Goal: Information Seeking & Learning: Learn about a topic

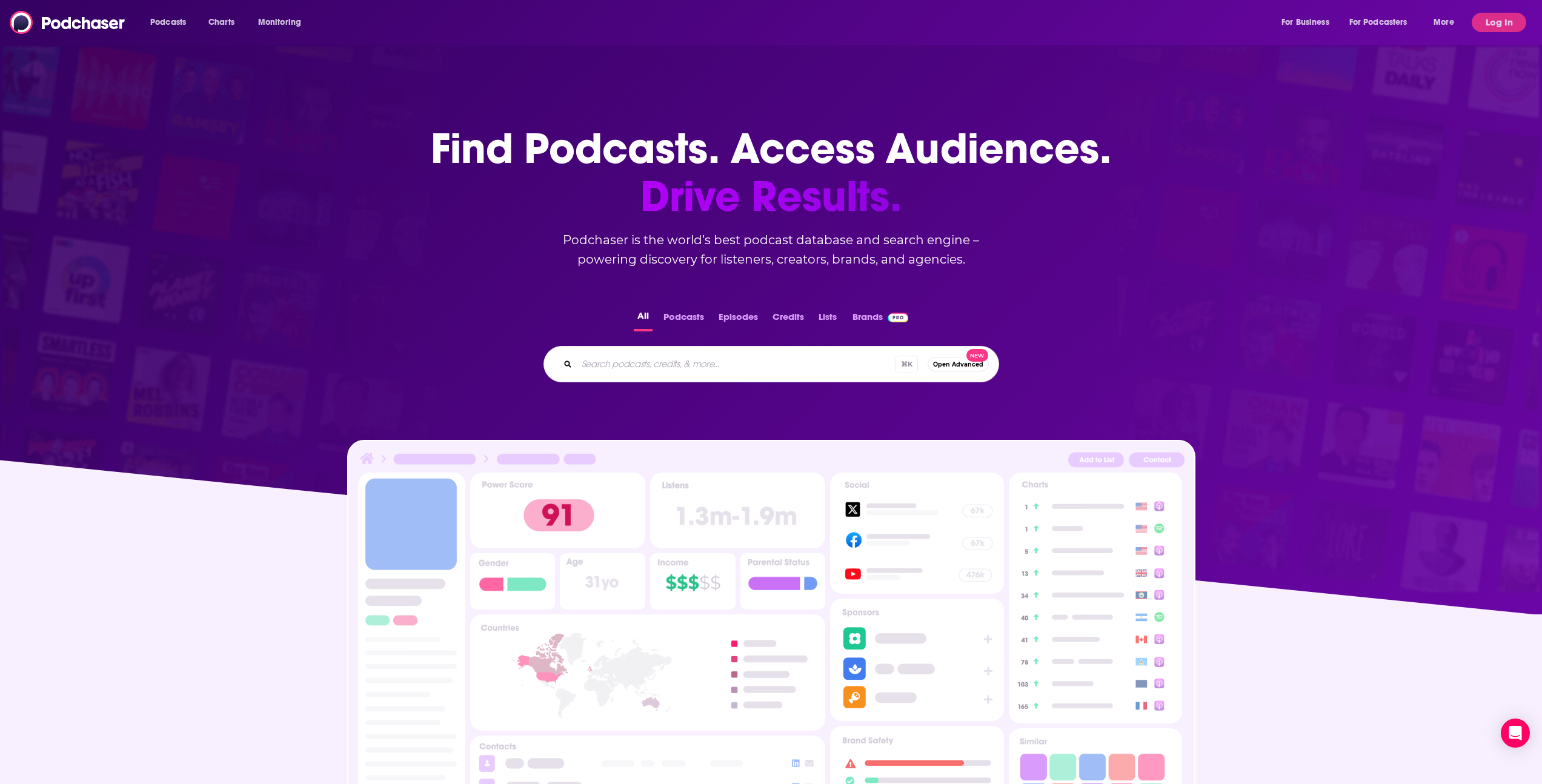
click at [1498, 12] on div "Podcasts Charts Monitoring For Business For Podcasters More Log In" at bounding box center [771, 22] width 1542 height 45
click at [1497, 25] on button "Log In" at bounding box center [1499, 22] width 54 height 19
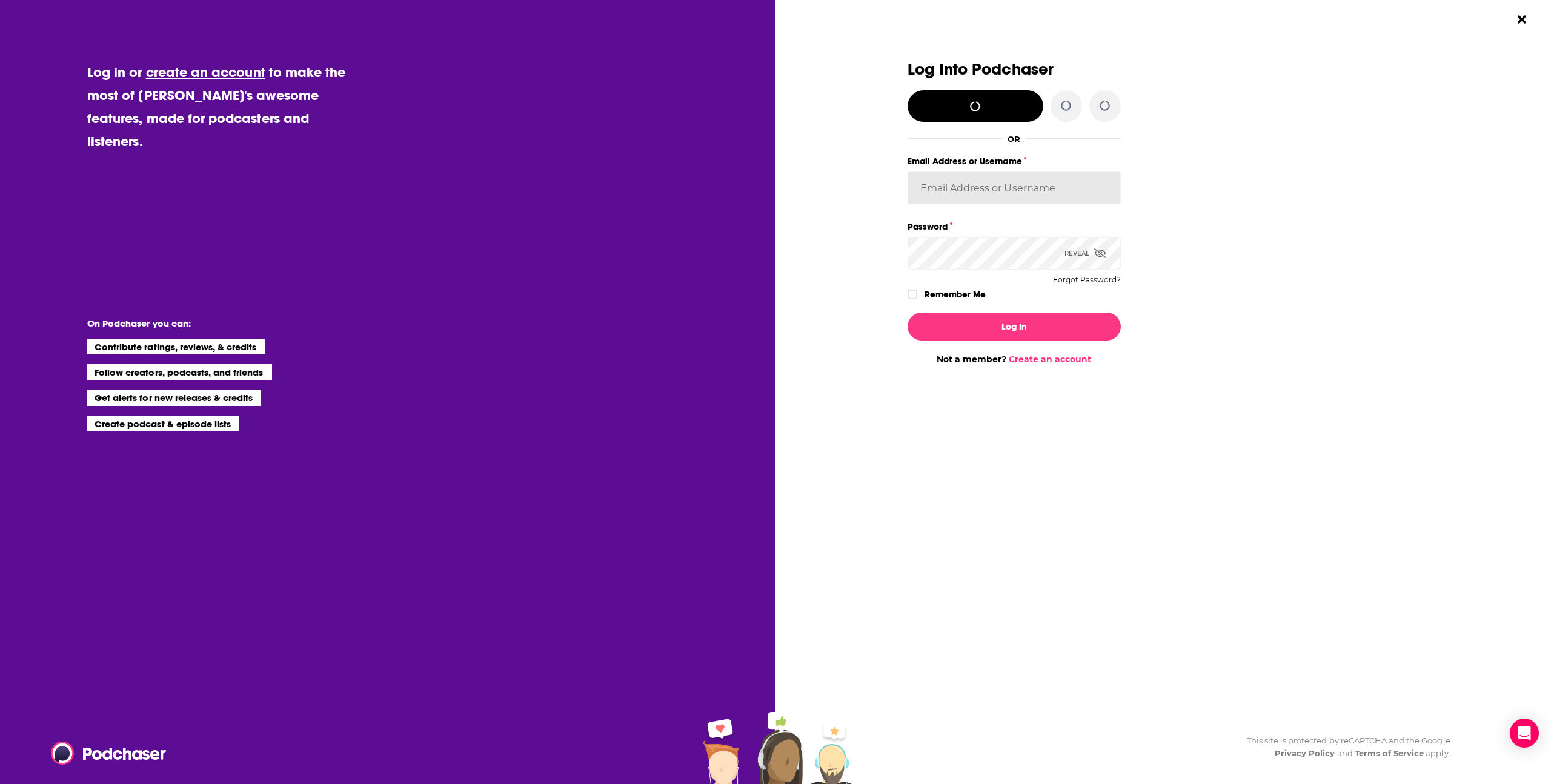
type input "[EMAIL_ADDRESS][DOMAIN_NAME]"
click at [1008, 320] on button "Log In" at bounding box center [1014, 326] width 213 height 28
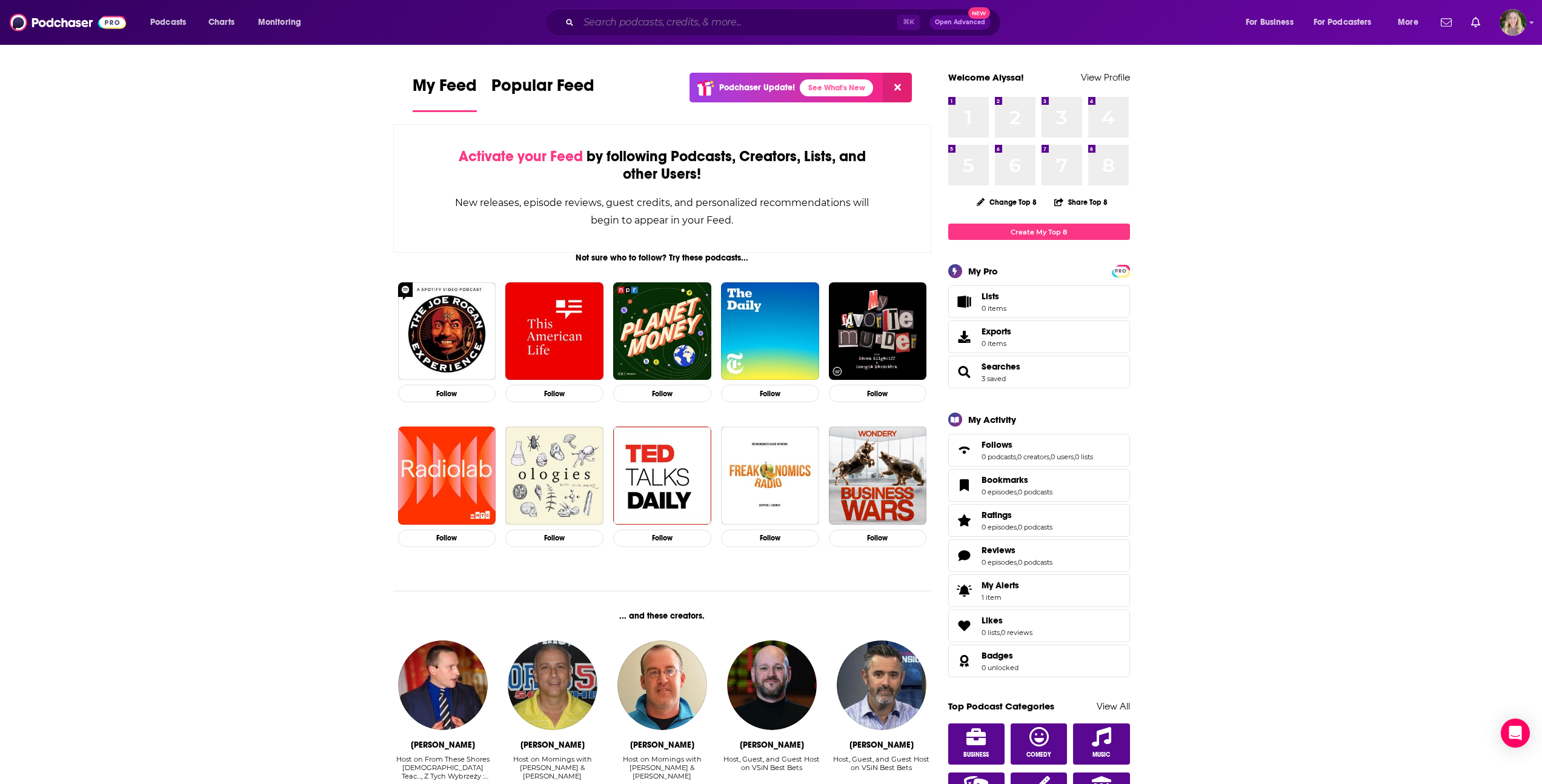
click at [617, 23] on input "Search podcasts, credits, & more..." at bounding box center [738, 22] width 319 height 19
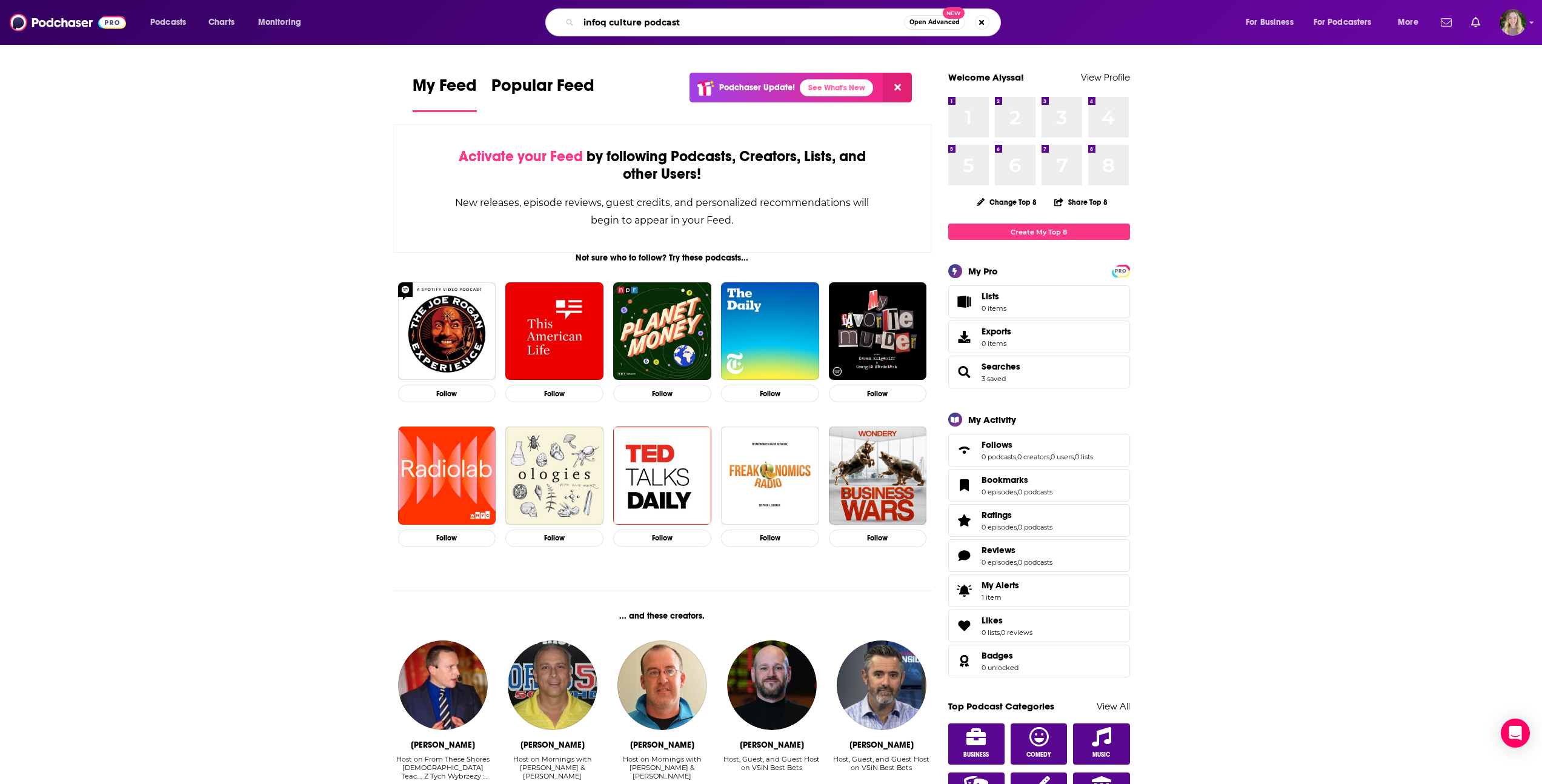
type input "infoq culture podcast"
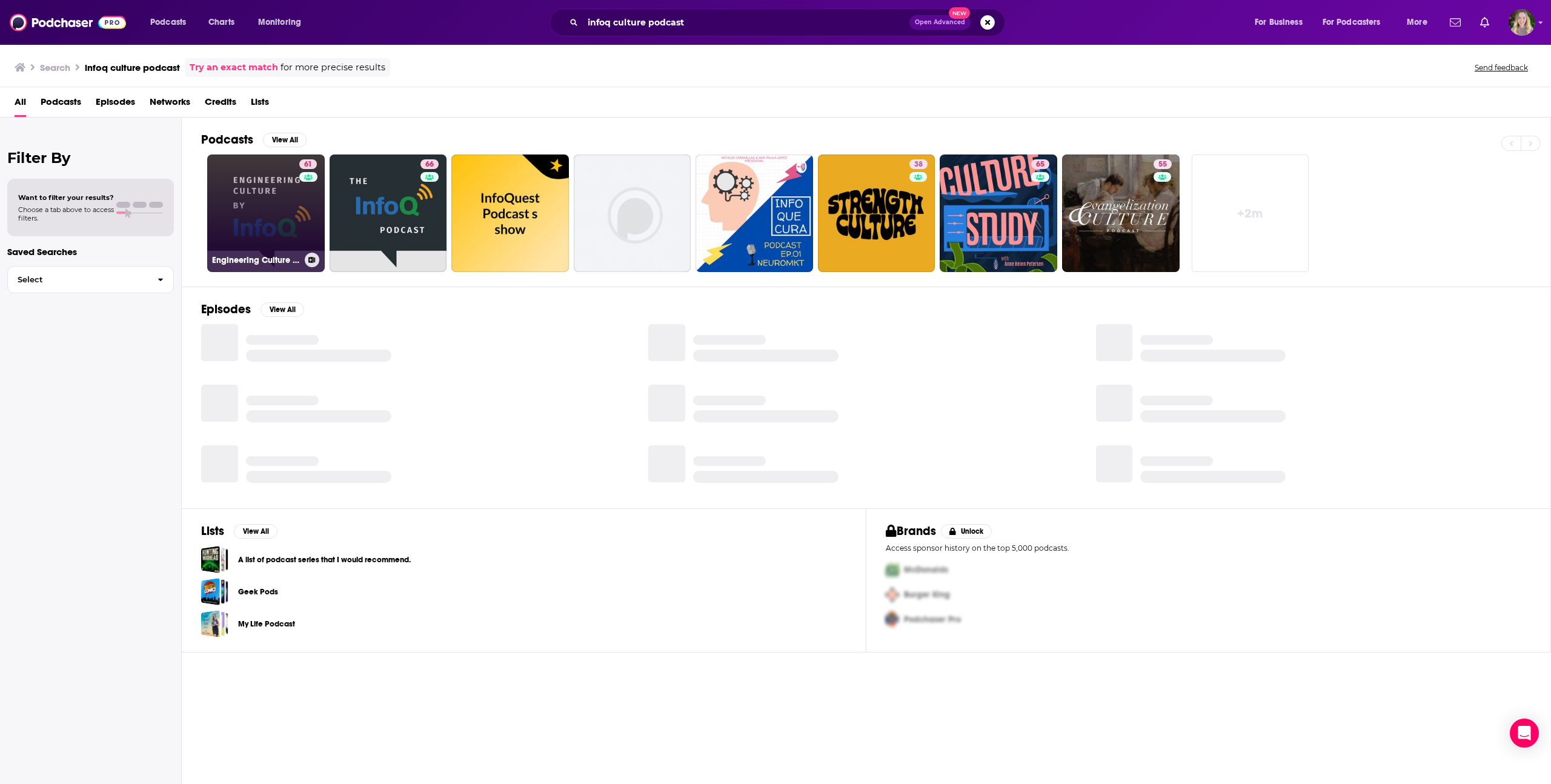
click at [274, 202] on link "61 Engineering Culture by InfoQ" at bounding box center [266, 213] width 117 height 117
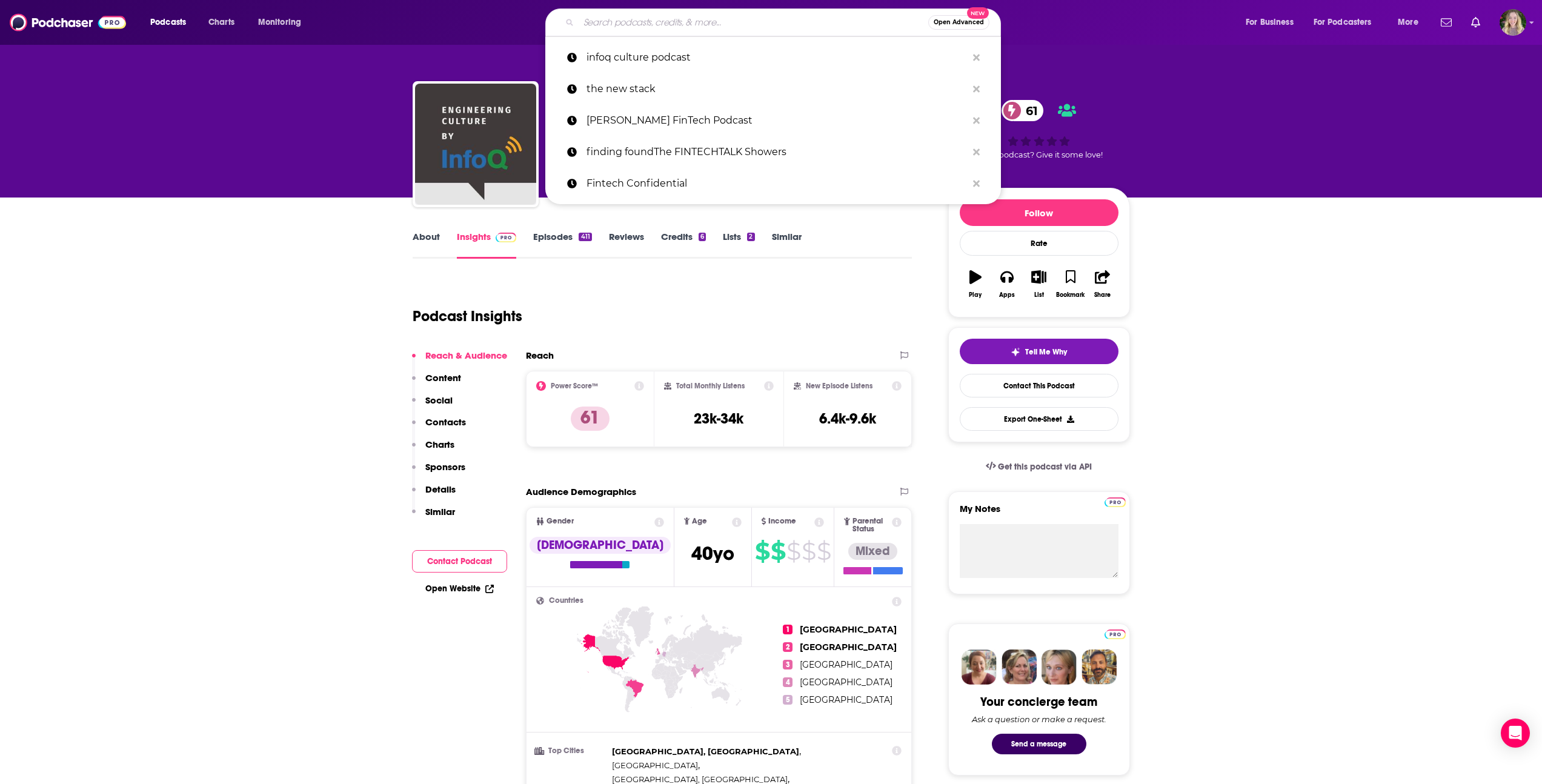
click at [621, 22] on input "Search podcasts, credits, & more..." at bounding box center [753, 22] width 350 height 19
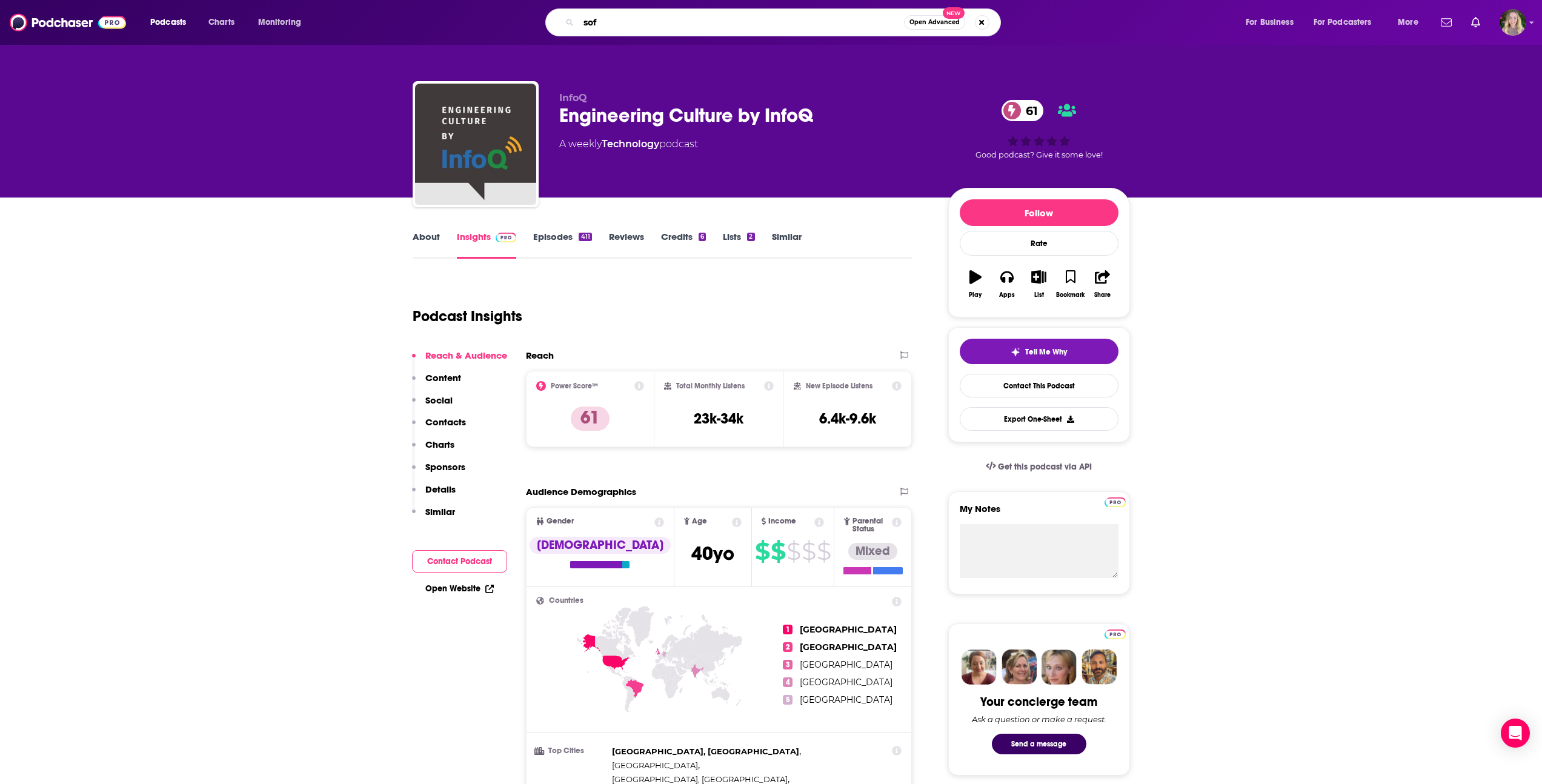
click at [619, 22] on input "sof" at bounding box center [741, 22] width 325 height 19
type input "software leaders unsenscored"
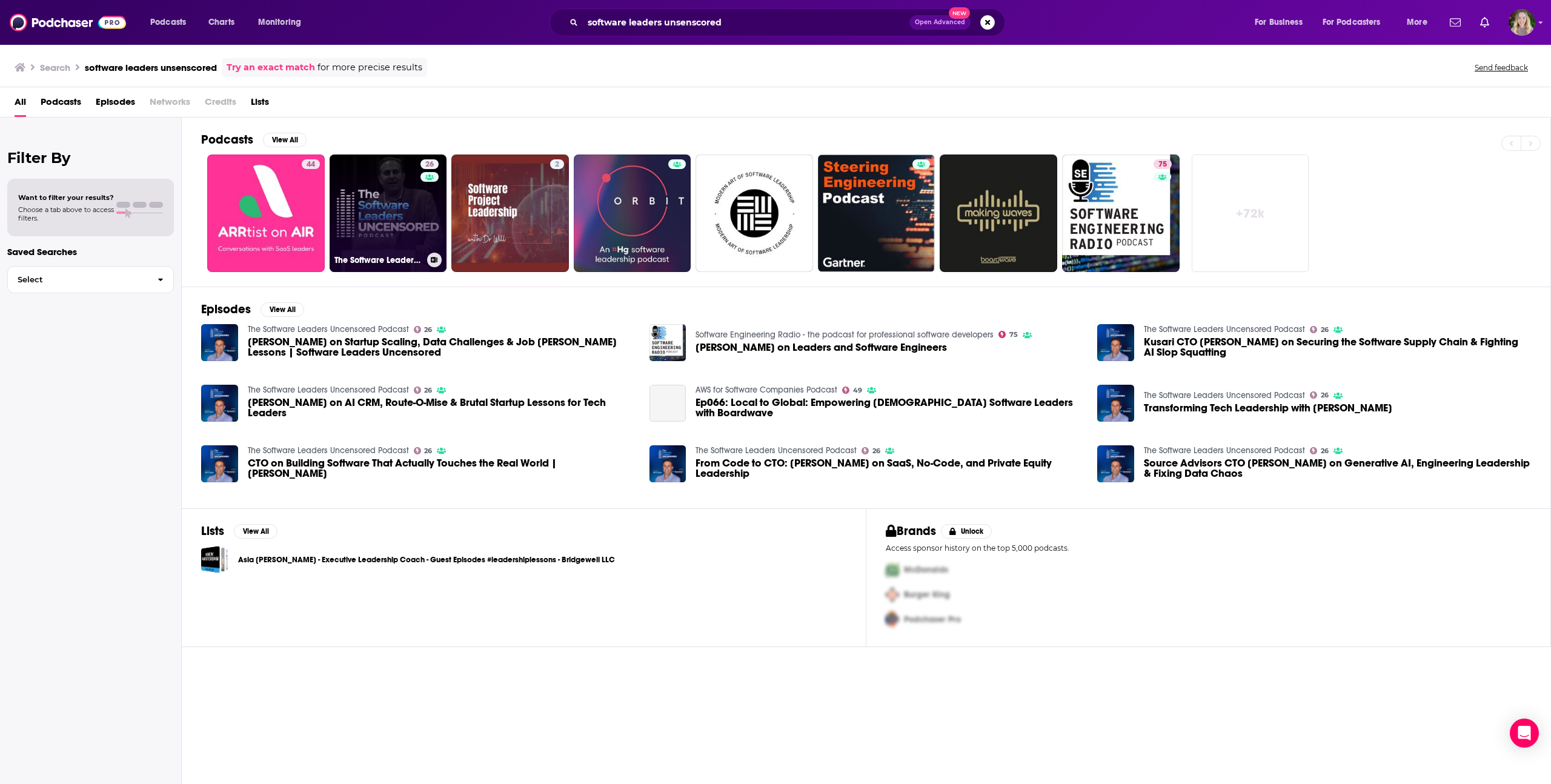
click at [376, 174] on link "26 The Software Leaders Uncensored Podcast" at bounding box center [388, 213] width 117 height 117
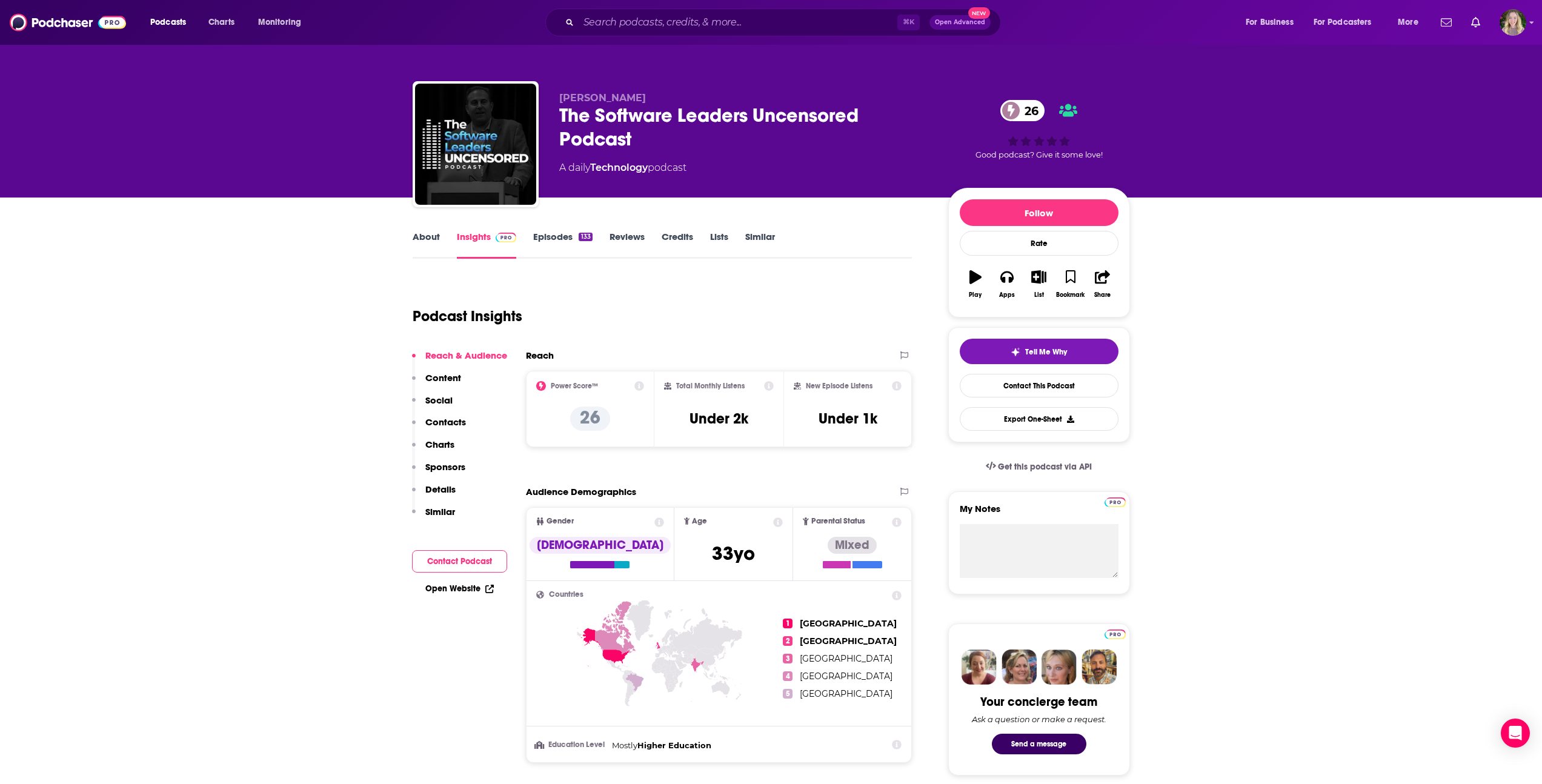
click at [679, 119] on div "The Software Leaders Uncensored Podcast 26" at bounding box center [744, 127] width 370 height 47
copy div "The Software Leaders Uncensored Podcast 26"
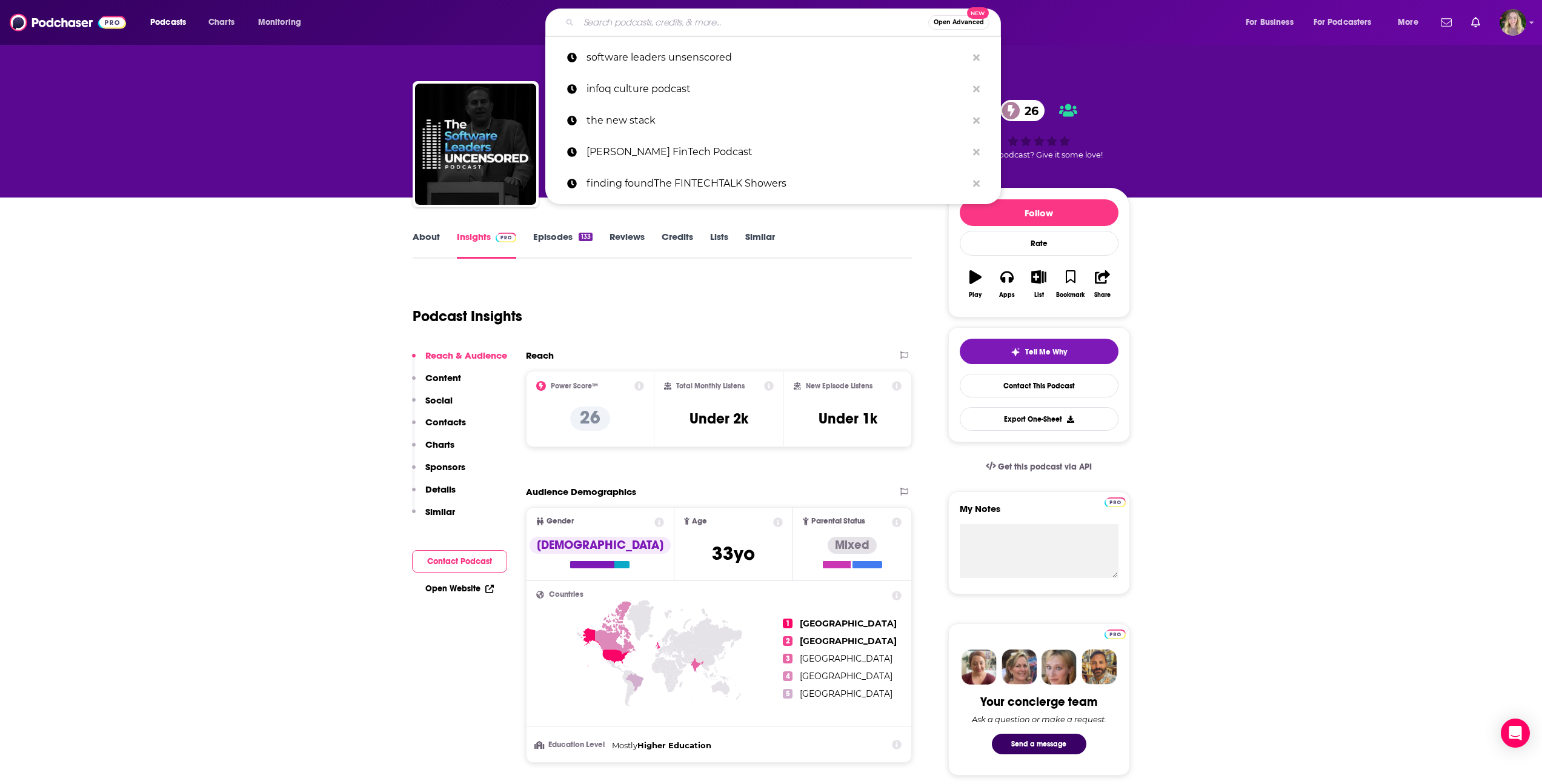
click at [619, 30] on input "Search podcasts, credits, & more..." at bounding box center [753, 22] width 350 height 19
paste input "EM360"
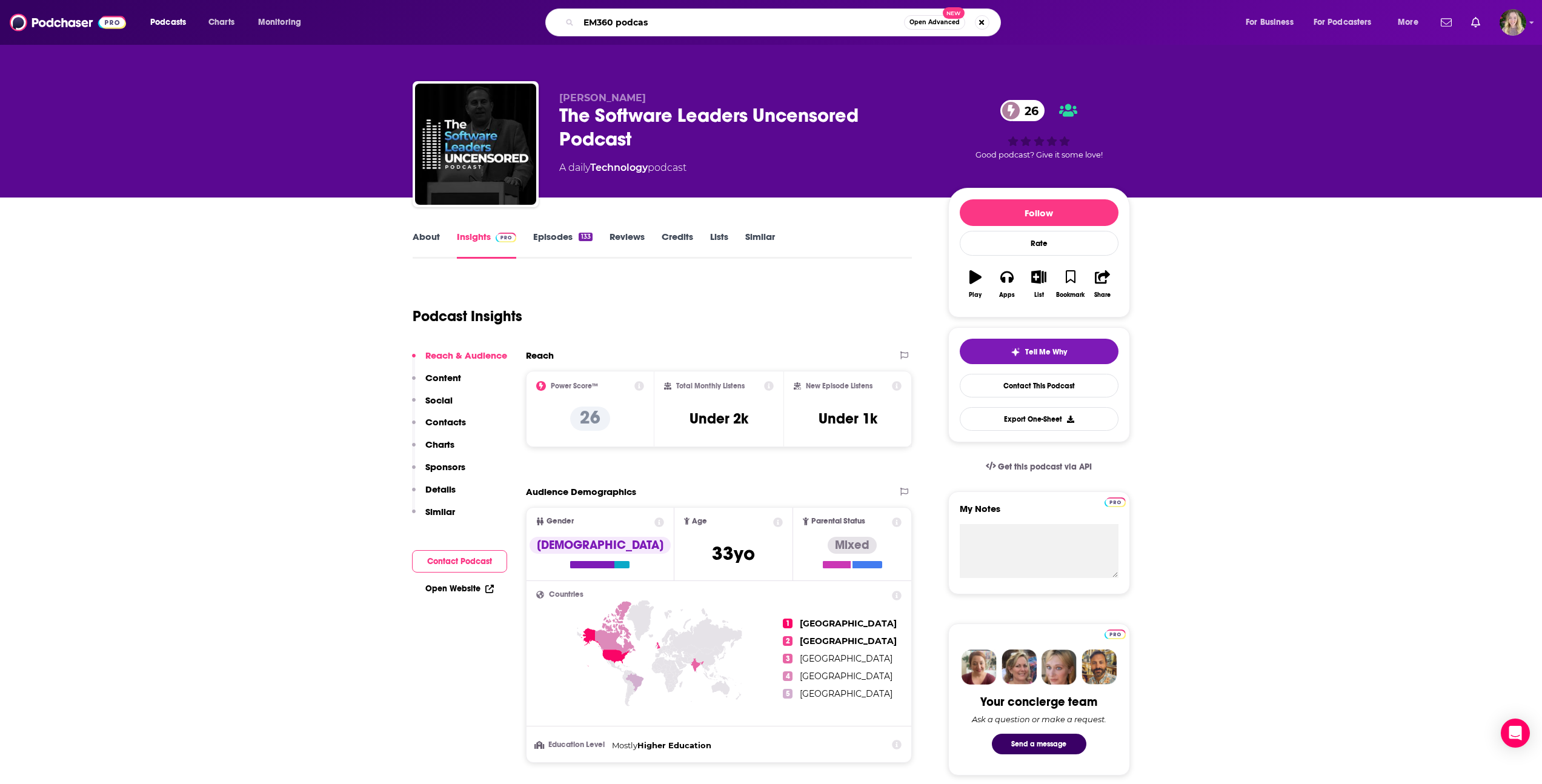
type input "EM360 podcast"
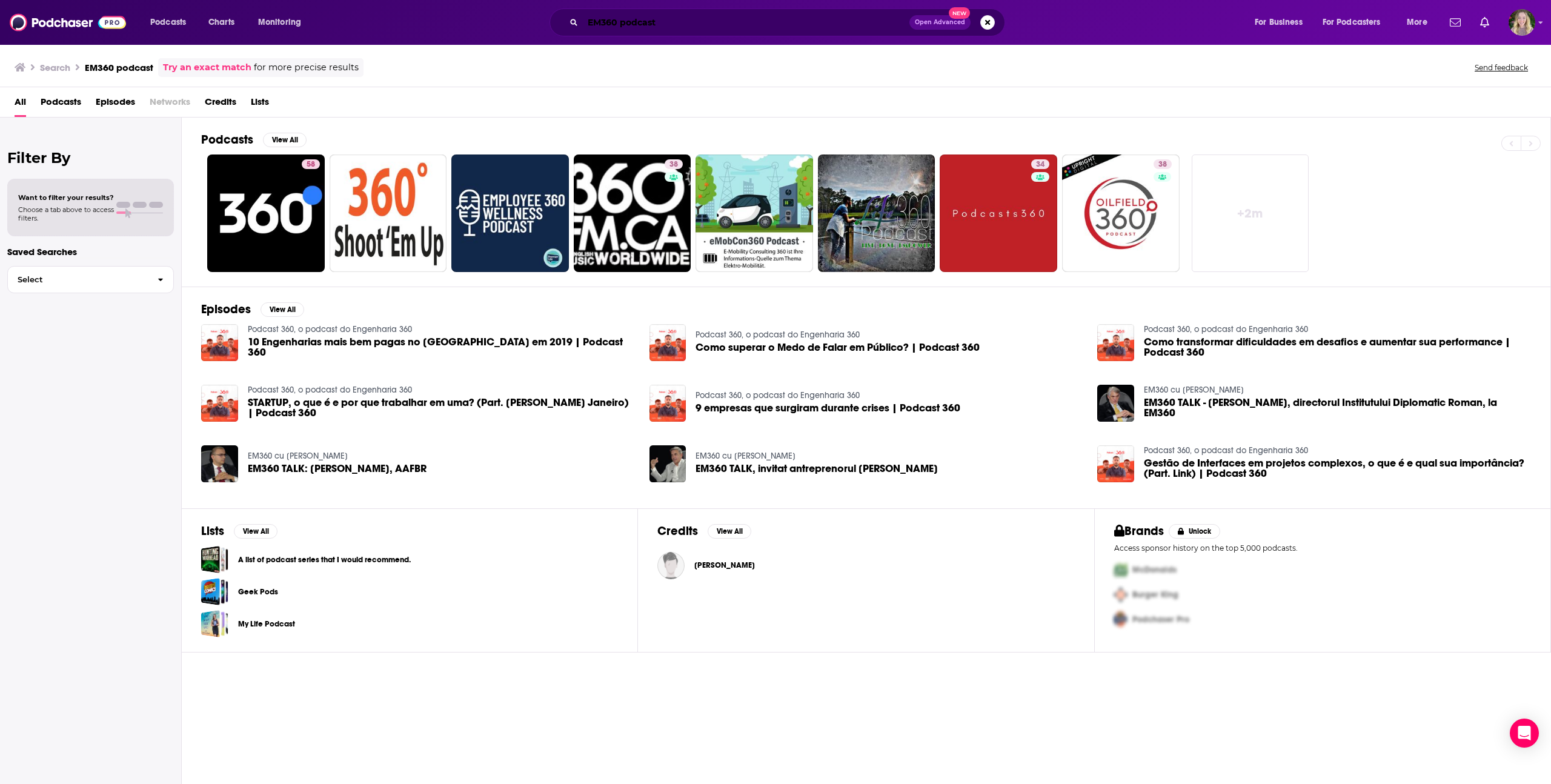
click at [640, 28] on input "EM360 podcast" at bounding box center [746, 22] width 326 height 19
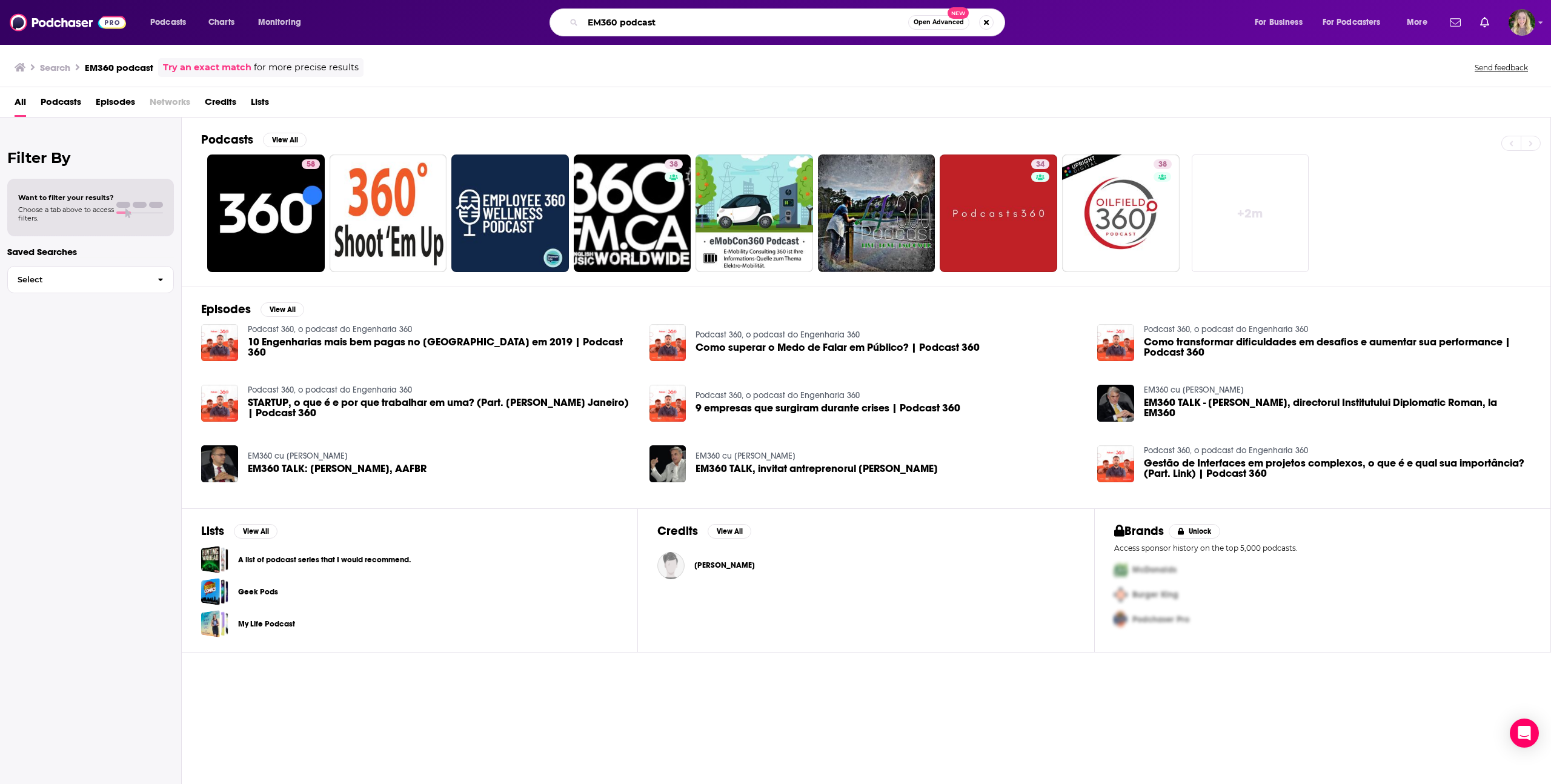
click at [640, 28] on input "EM360 podcast" at bounding box center [745, 22] width 325 height 19
paste input "Hanselminutes"
type input "Hanselminutes"
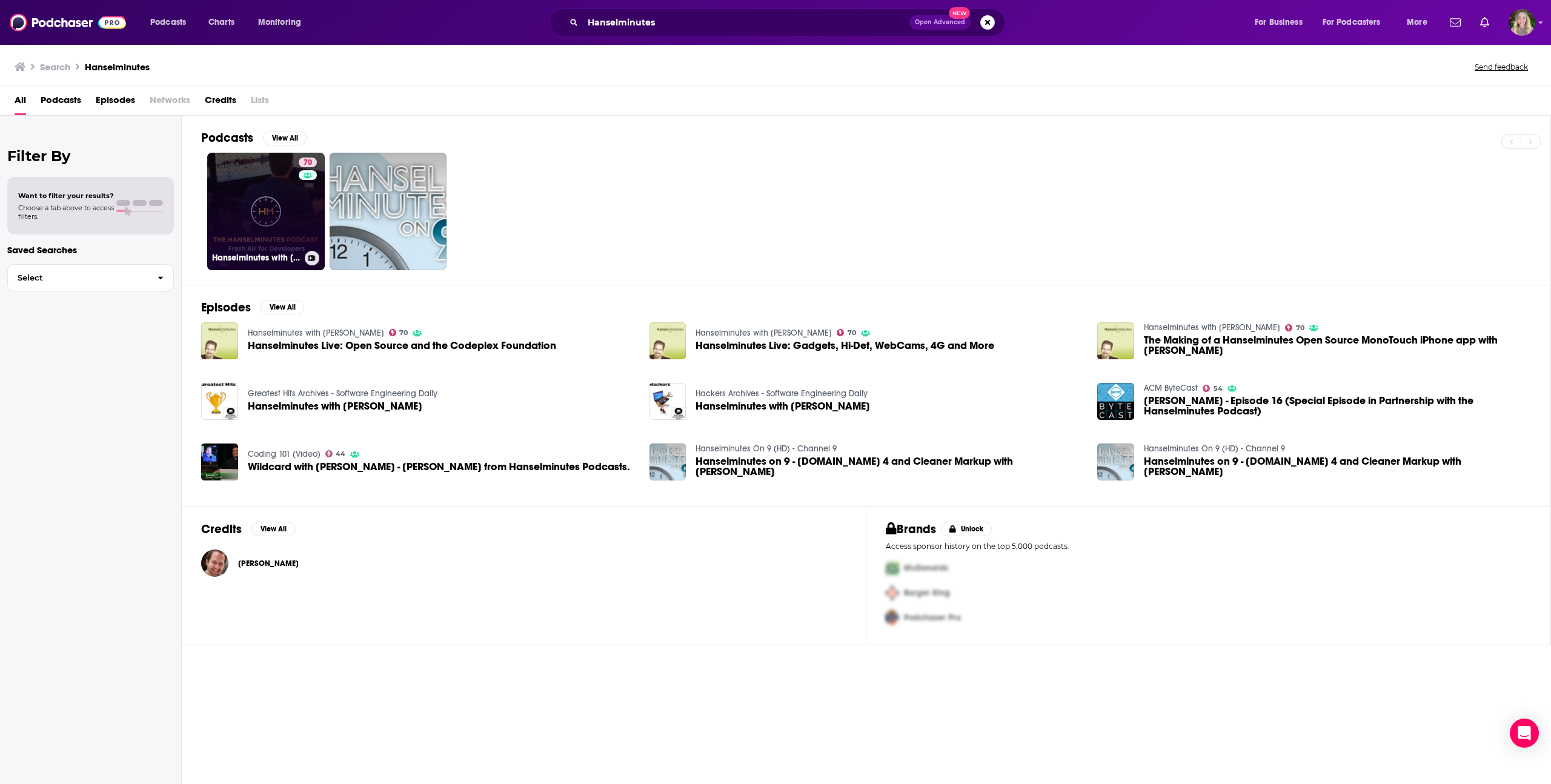
click at [286, 217] on link "70 Hanselminutes with [PERSON_NAME]" at bounding box center [266, 211] width 117 height 117
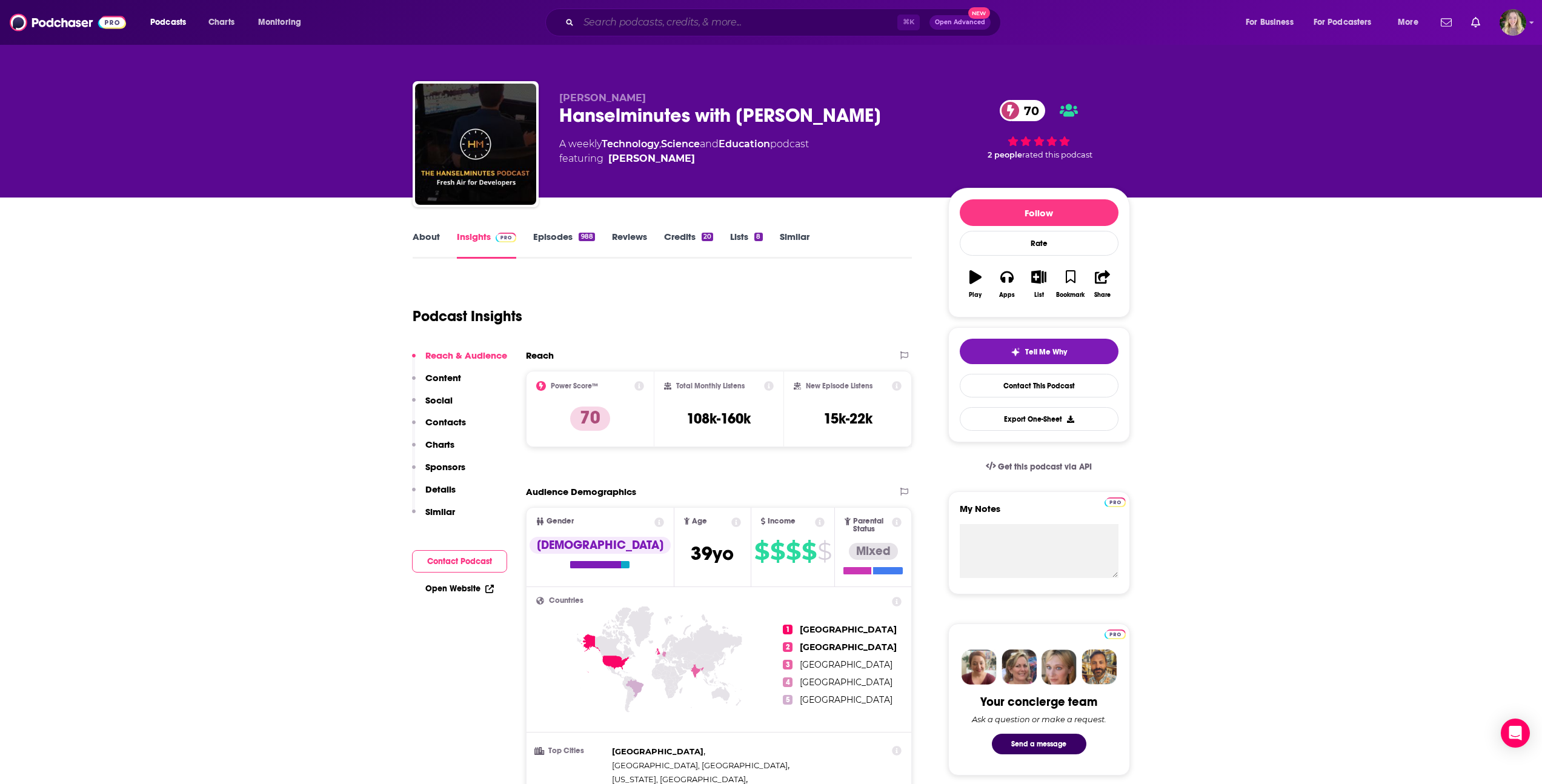
click at [666, 23] on input "Search podcasts, credits, & more..." at bounding box center [738, 22] width 319 height 19
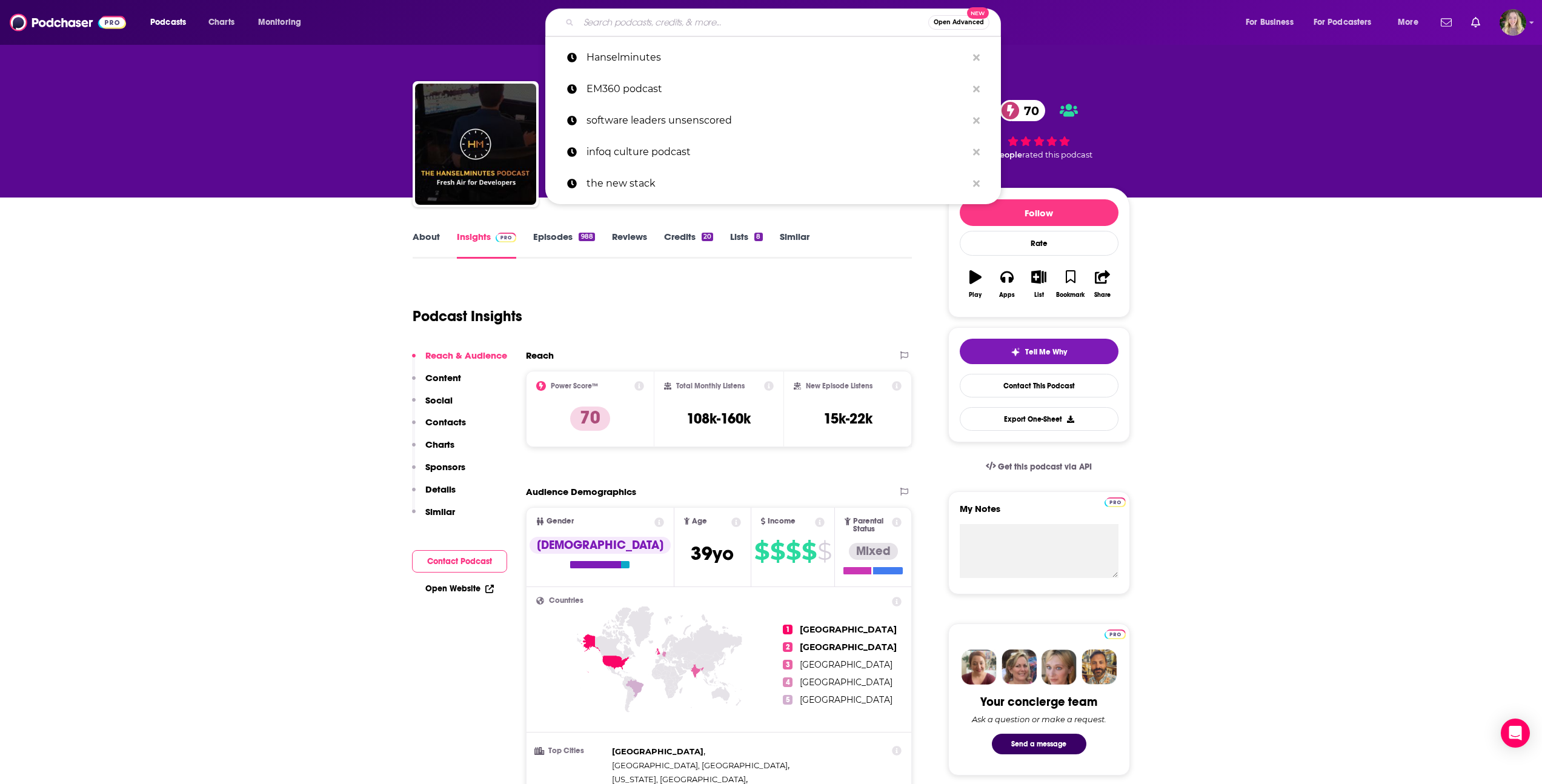
paste input "Escape Velocity Podcast"
type input "Escape Velocity Podcast"
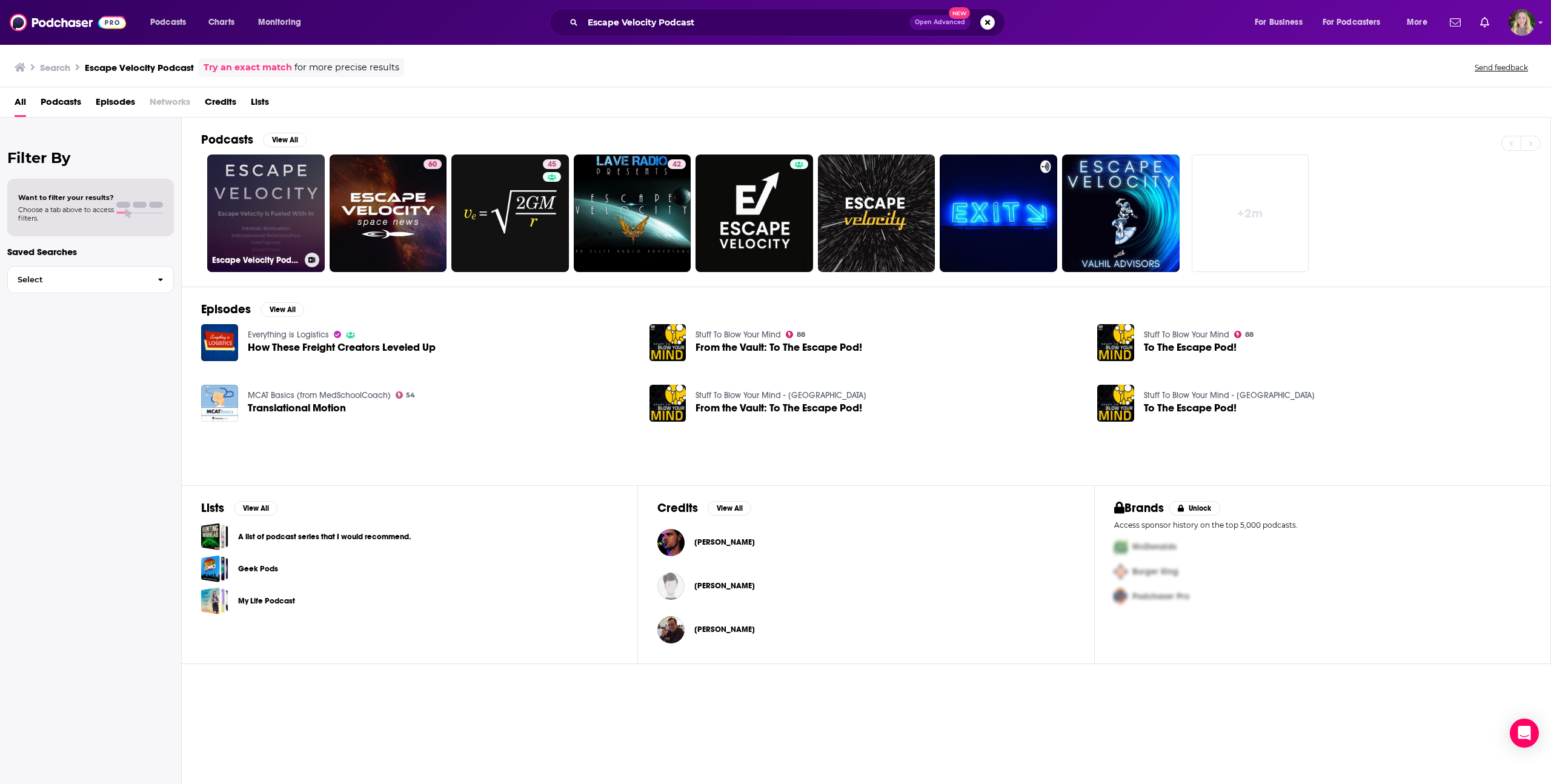
click at [274, 188] on link "Escape Velocity Podcast" at bounding box center [266, 213] width 117 height 117
click at [637, 20] on input "Escape Velocity Podcast" at bounding box center [746, 22] width 326 height 19
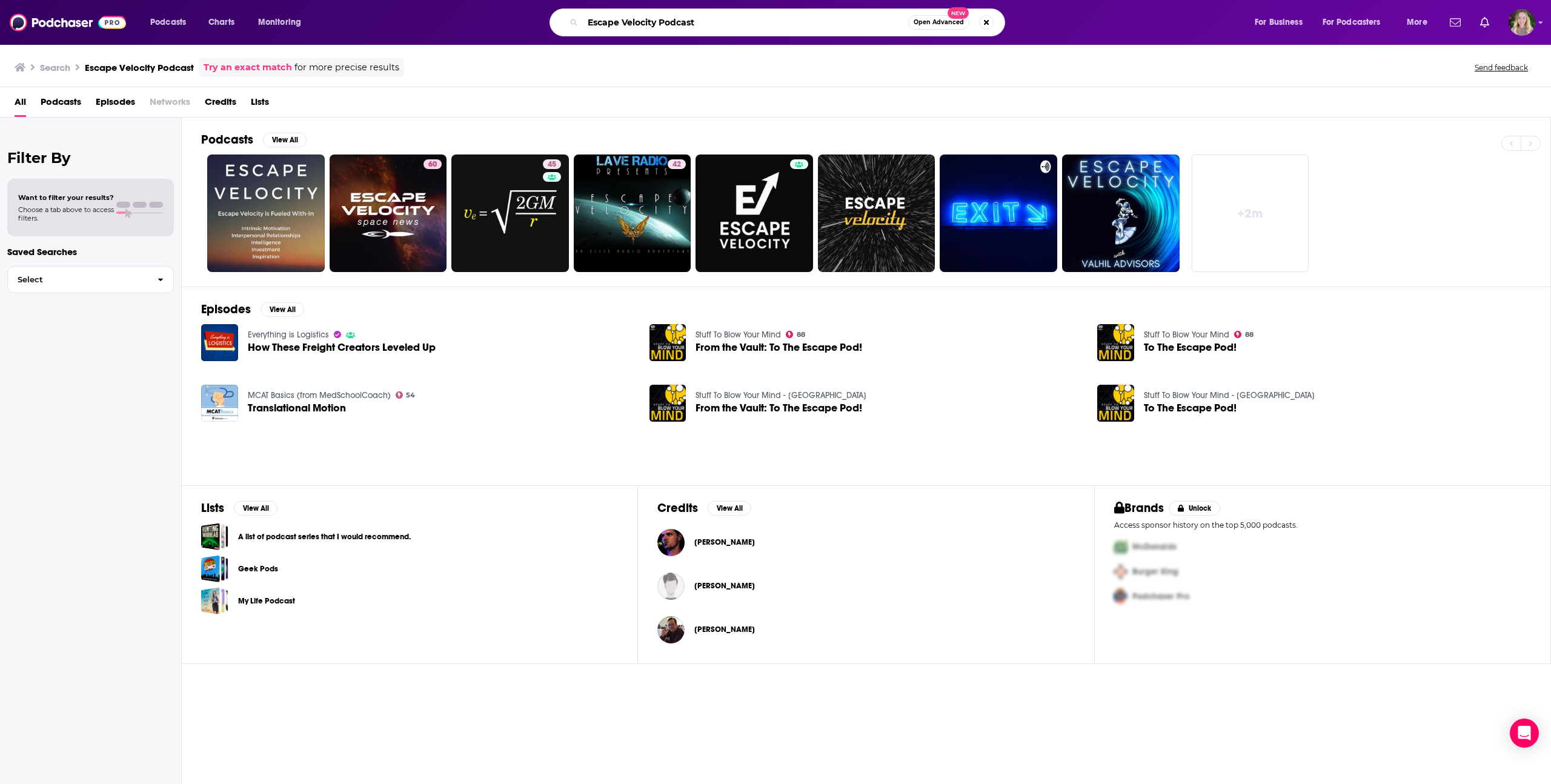
click at [637, 20] on input "Escape Velocity Podcast" at bounding box center [745, 22] width 325 height 19
type input "[DOMAIN_NAME]"
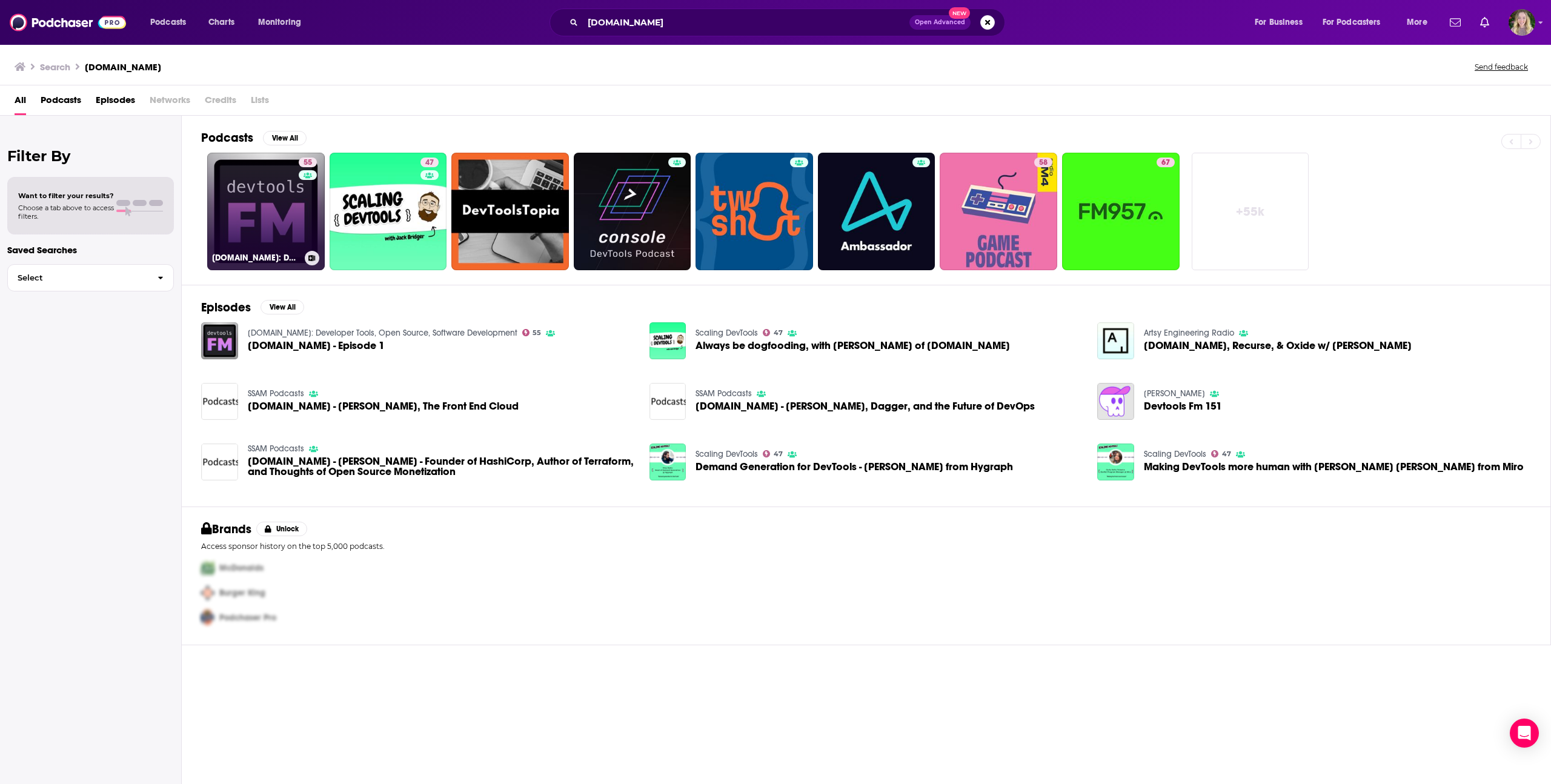
click at [260, 199] on link "55 [DOMAIN_NAME]: Developer Tools, Open Source, Software Development" at bounding box center [266, 211] width 117 height 117
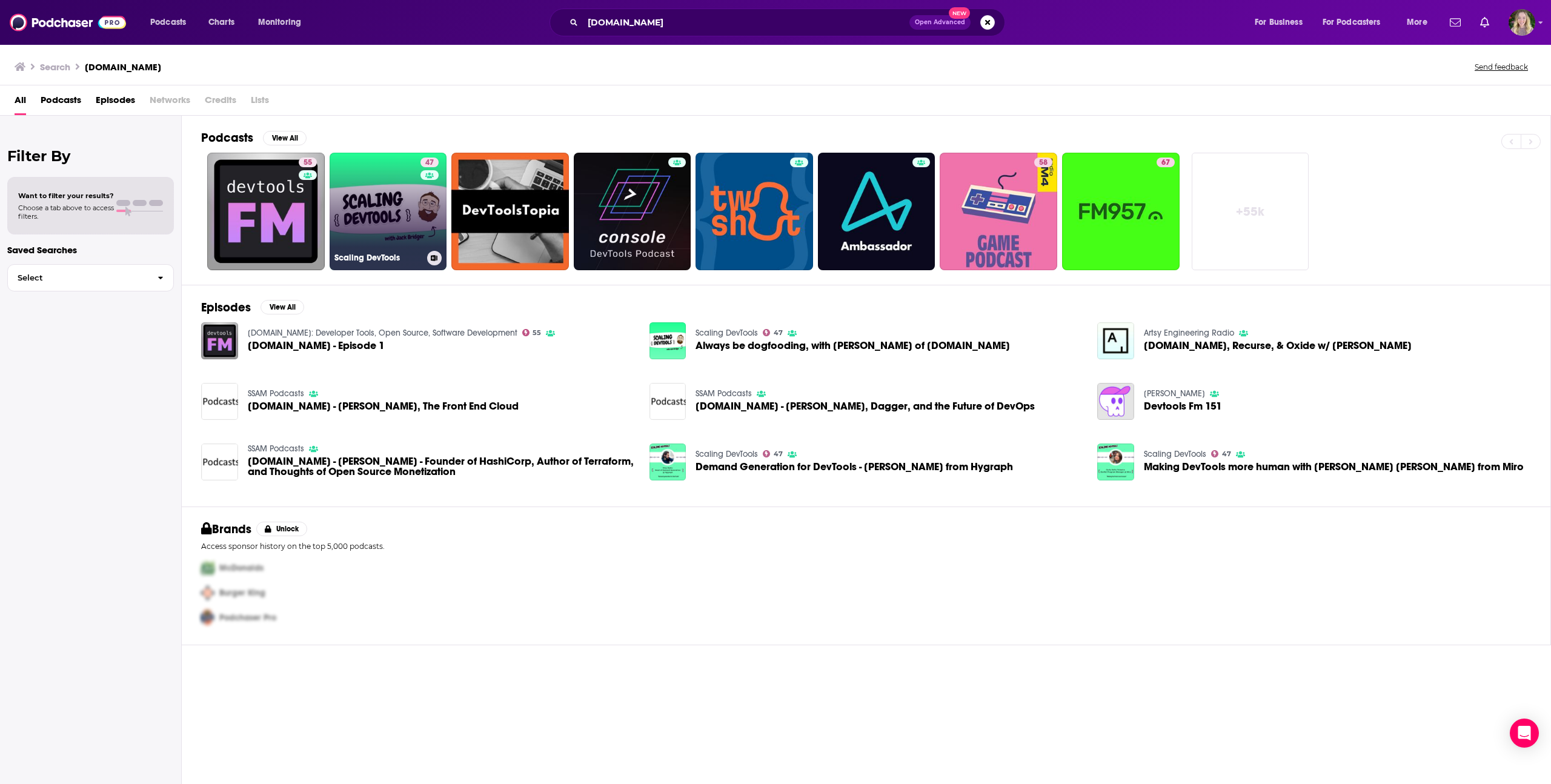
click at [366, 164] on link "47 Scaling DevTools" at bounding box center [388, 211] width 117 height 117
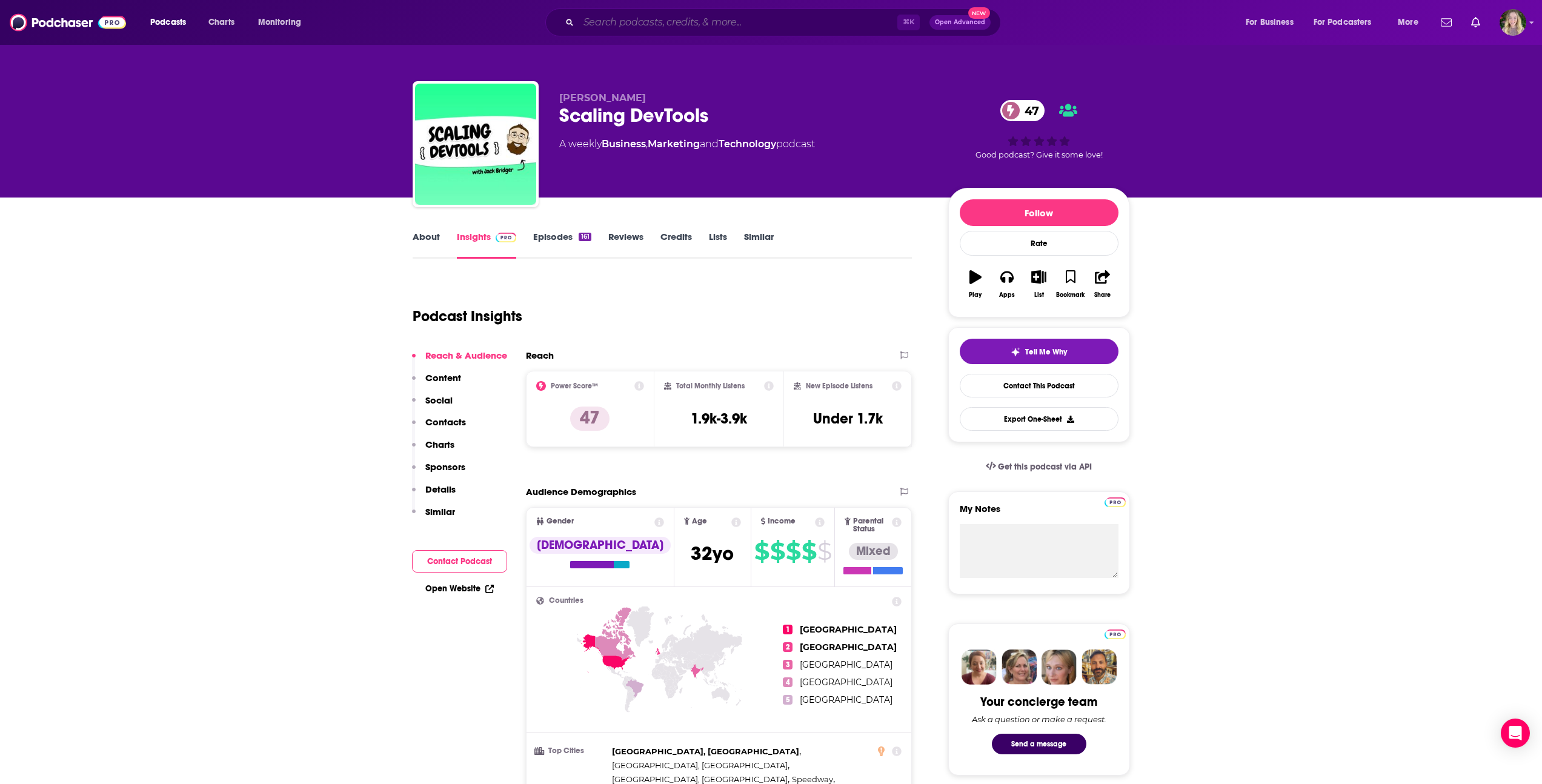
click at [638, 21] on input "Search podcasts, credits, & more..." at bounding box center [738, 22] width 319 height 19
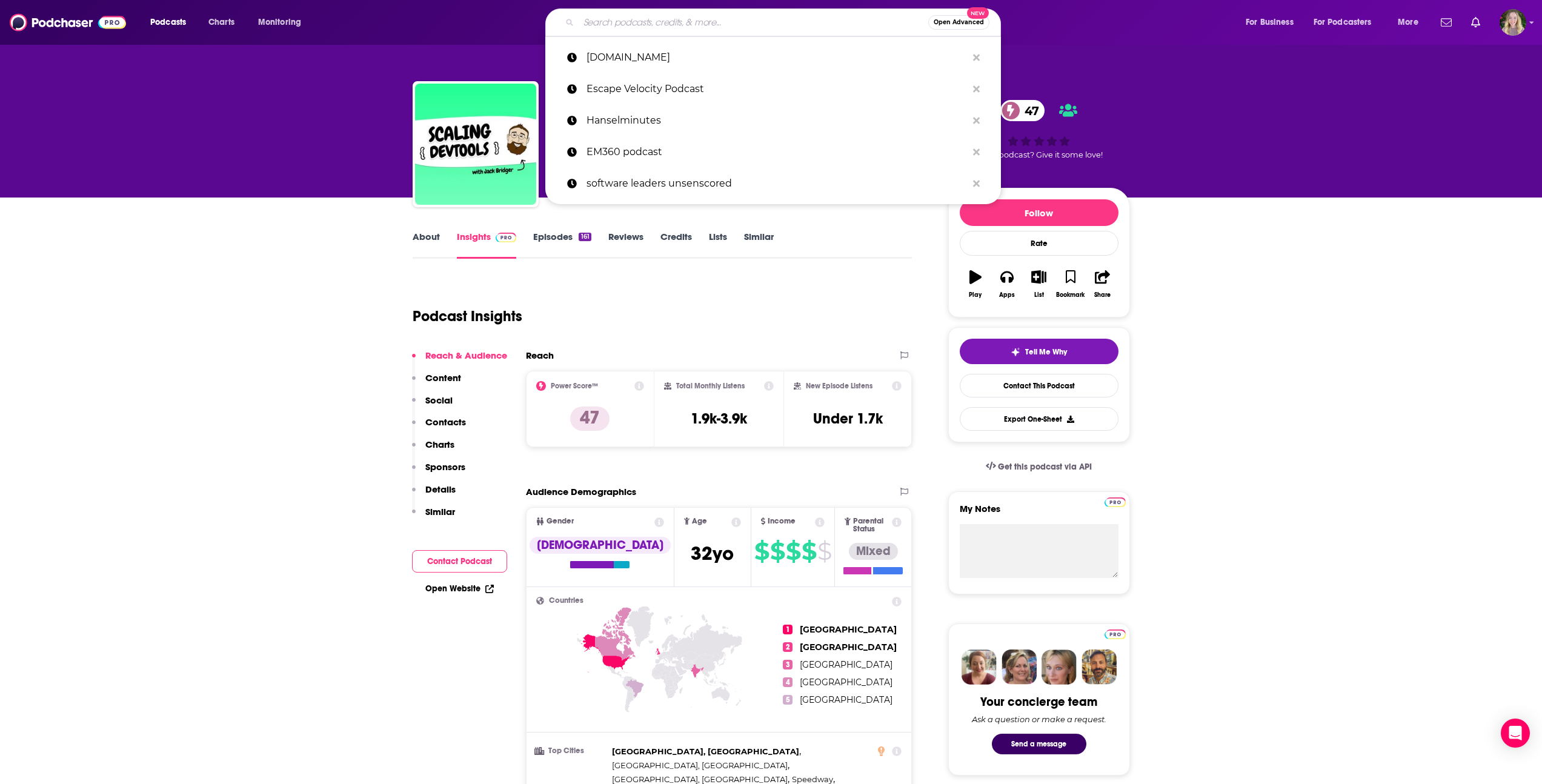
paste input "Open Source in Finance Podcast"
type input "Open Source in Finance Podcast"
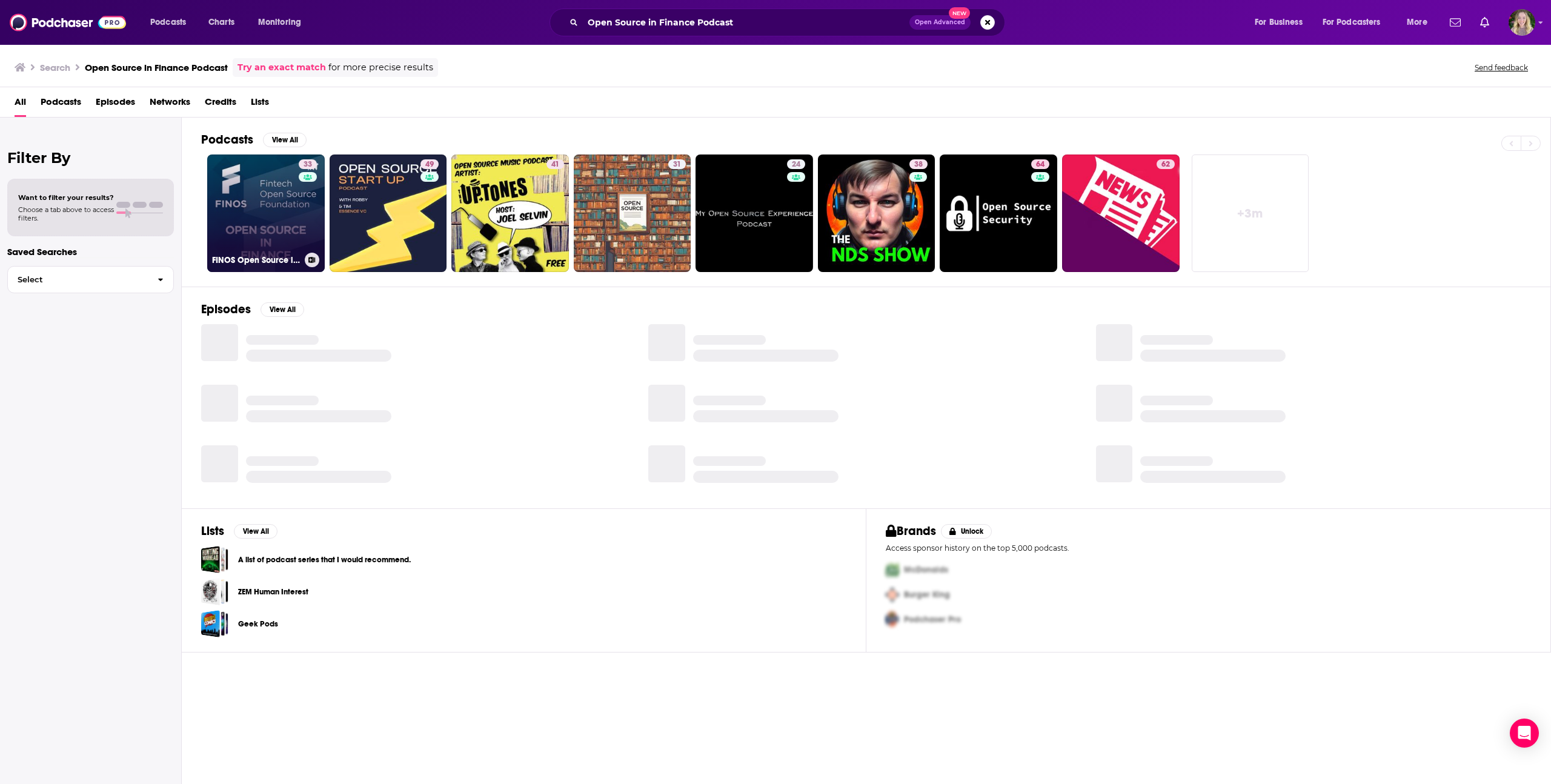
click at [302, 210] on div "33" at bounding box center [309, 206] width 21 height 93
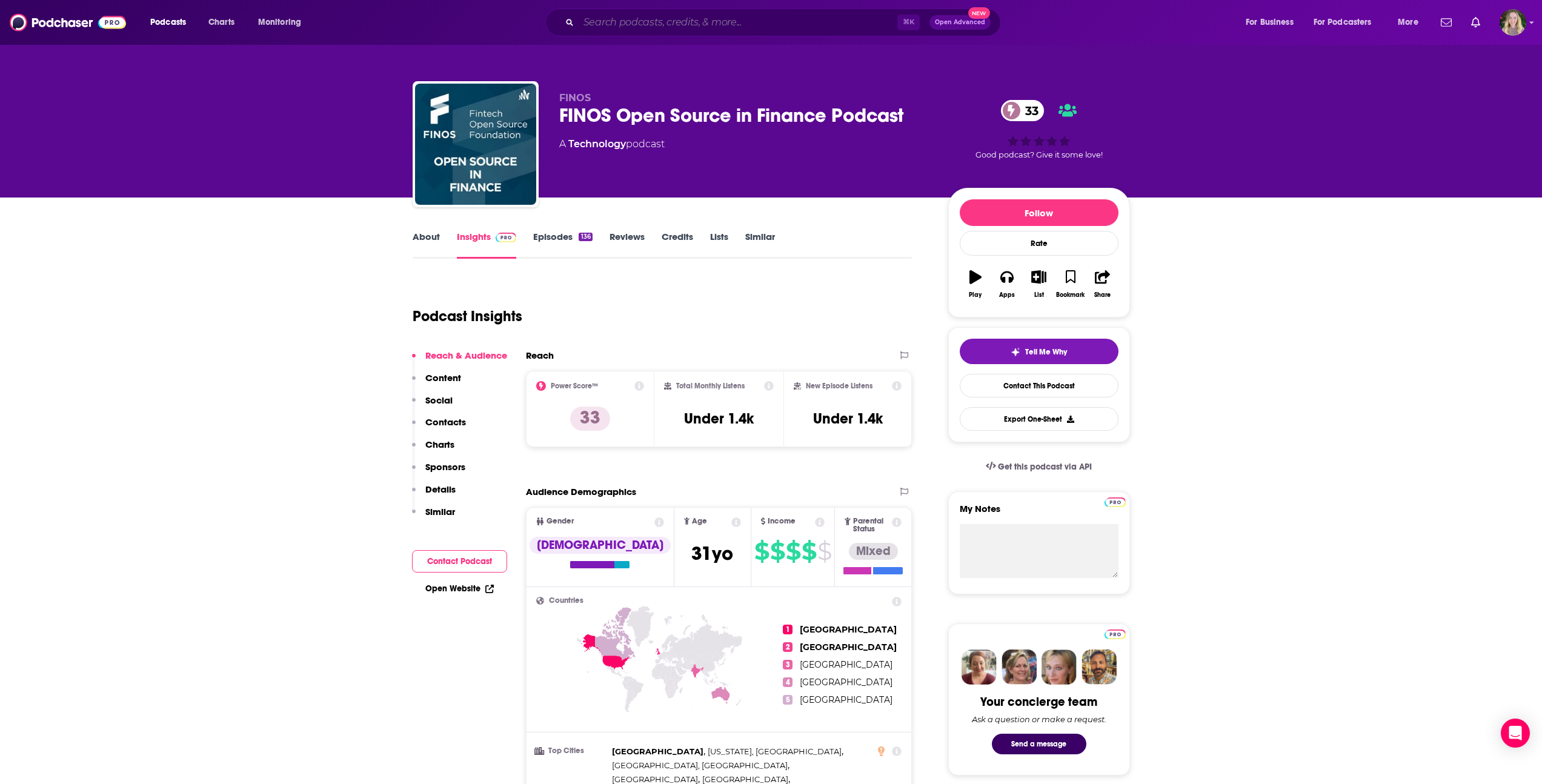
click at [642, 19] on input "Search podcasts, credits, & more..." at bounding box center [738, 22] width 319 height 19
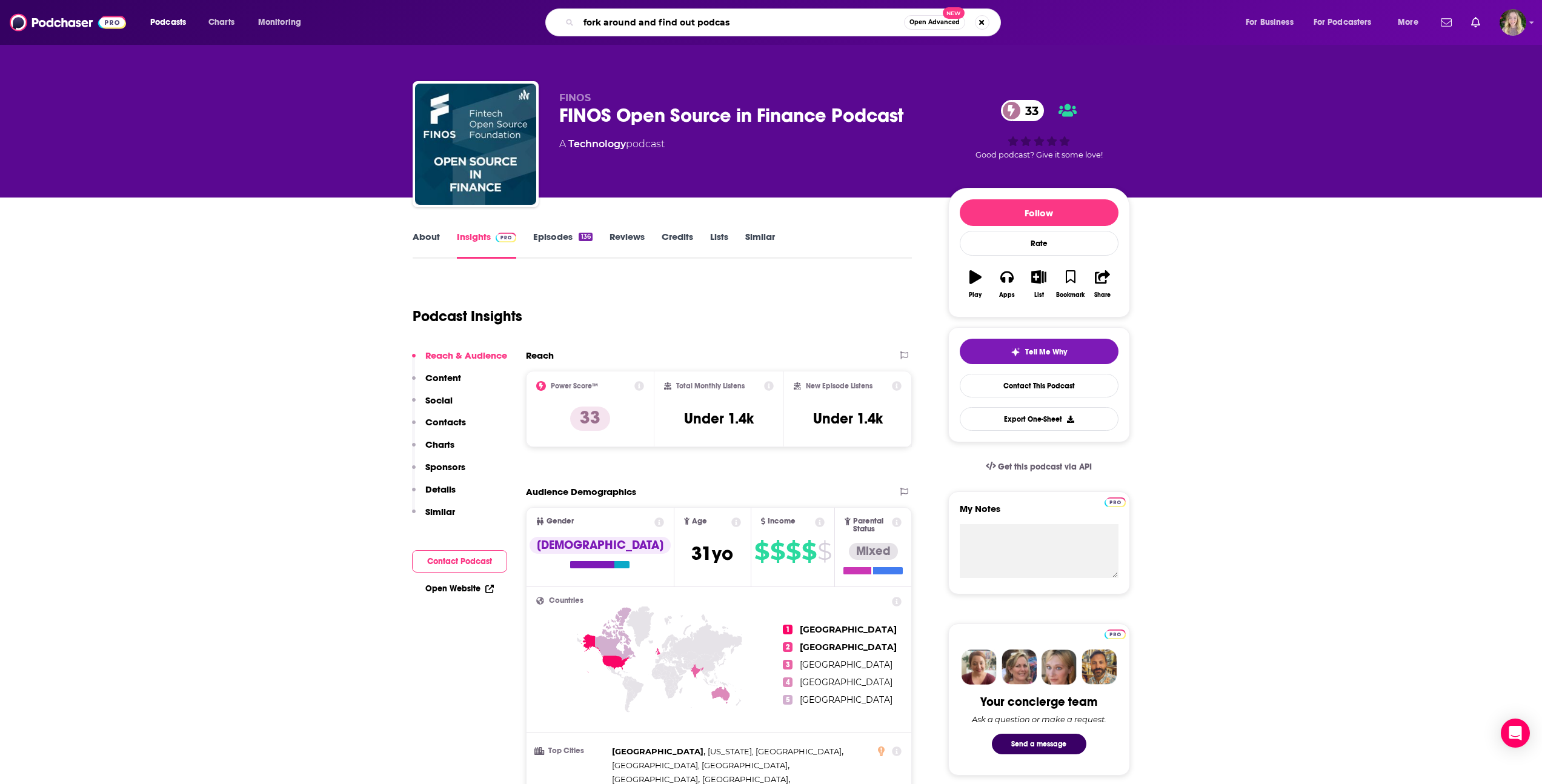
type input "fork around and find out podcast"
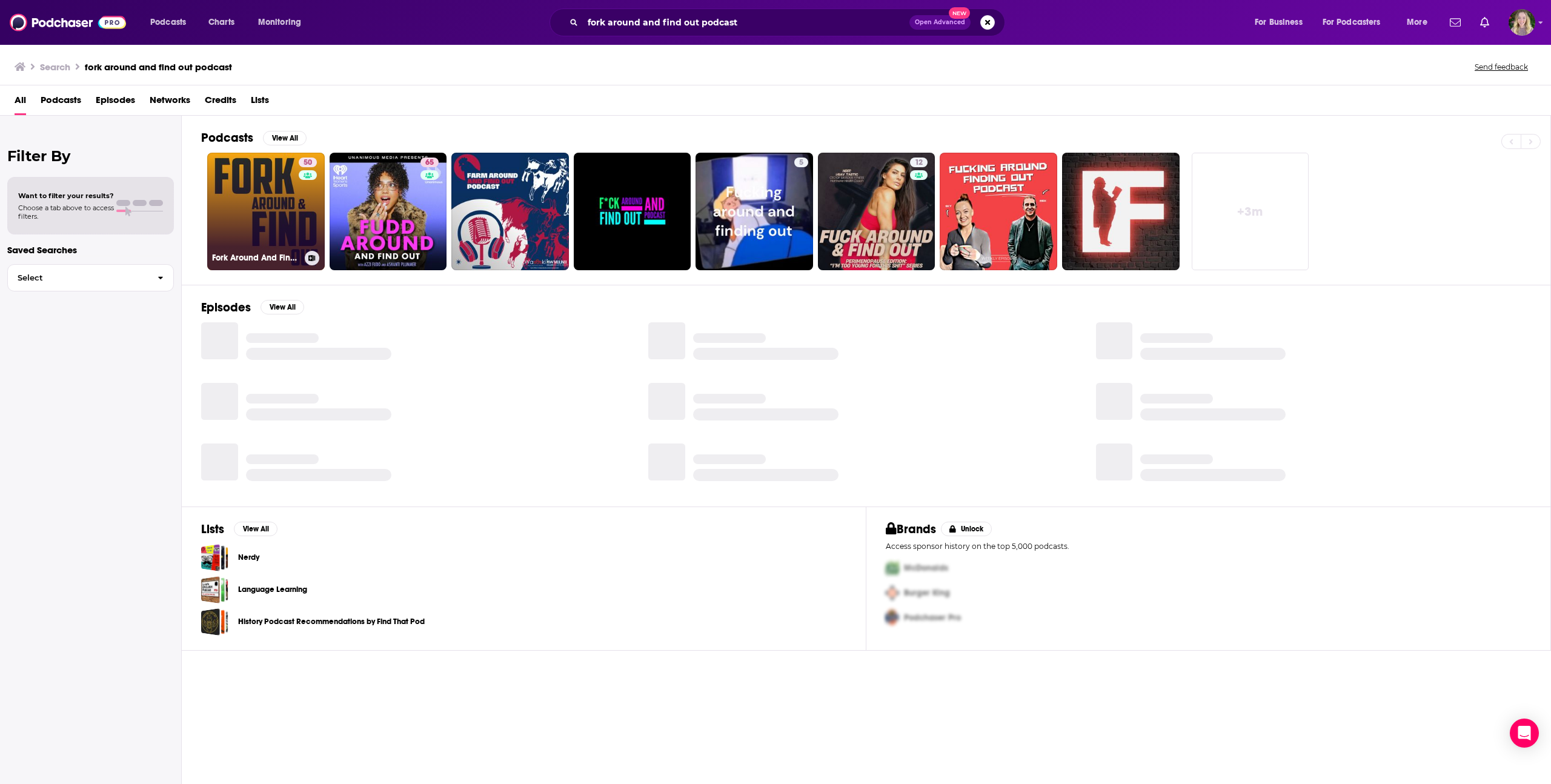
click at [290, 209] on link "50 Fork Around And Find Out" at bounding box center [266, 211] width 117 height 117
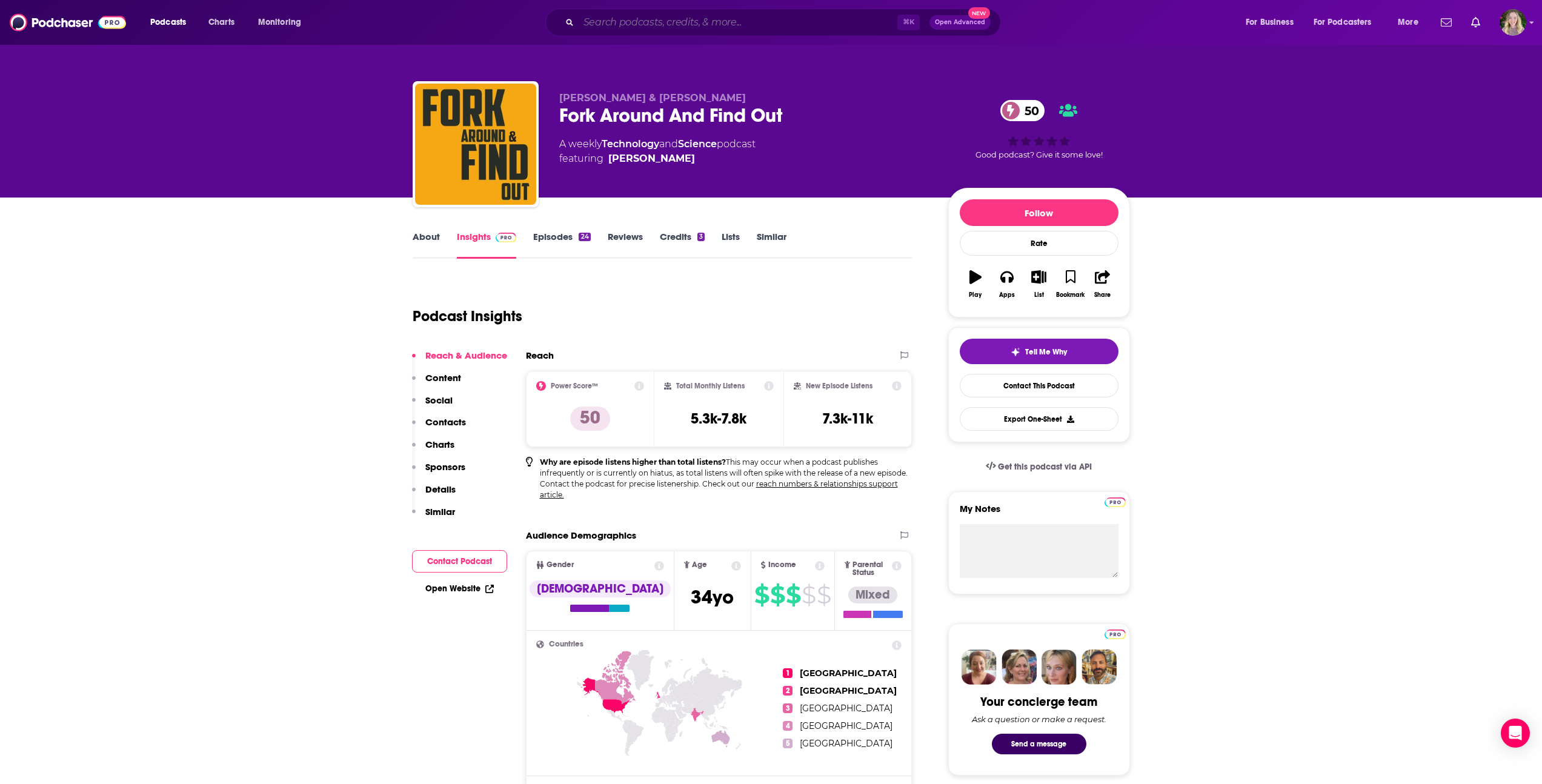
click at [679, 19] on input "Search podcasts, credits, & more..." at bounding box center [738, 22] width 319 height 19
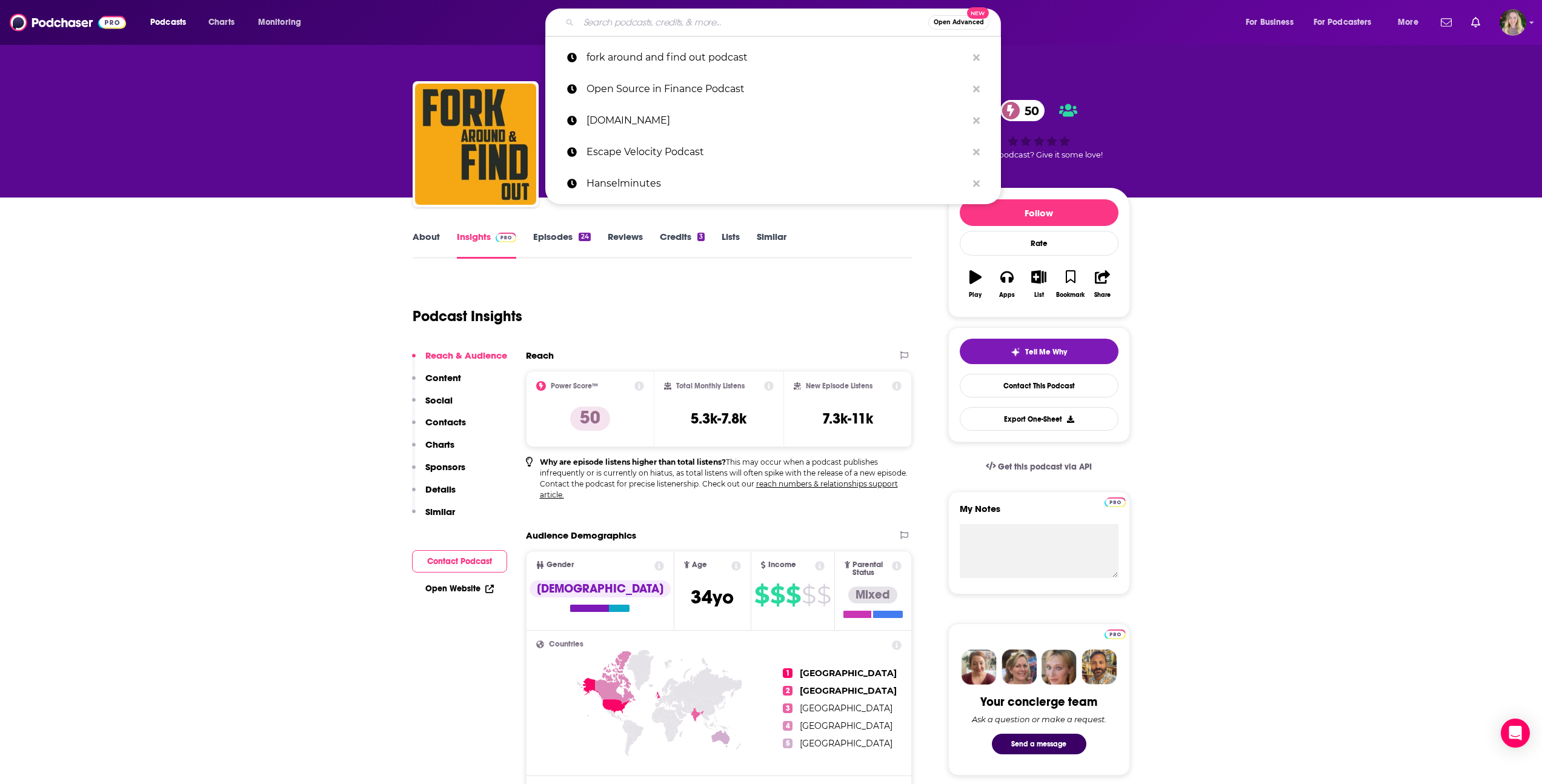
paste input "Coffee and Open Source Podcast"
type input "Coffee and Open Source Podcast"
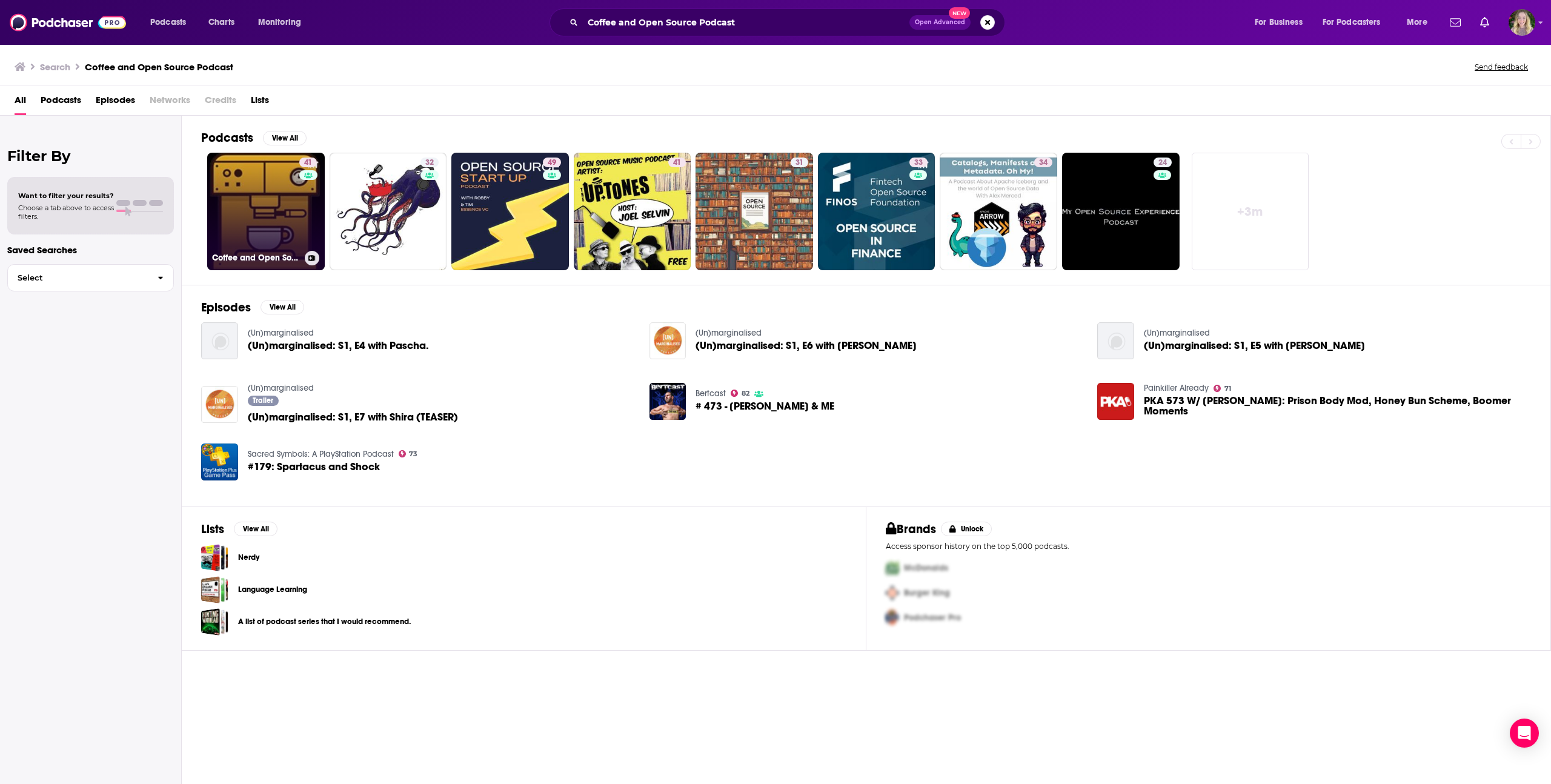
click at [264, 195] on link "41 Coffee and Open Source" at bounding box center [266, 211] width 117 height 117
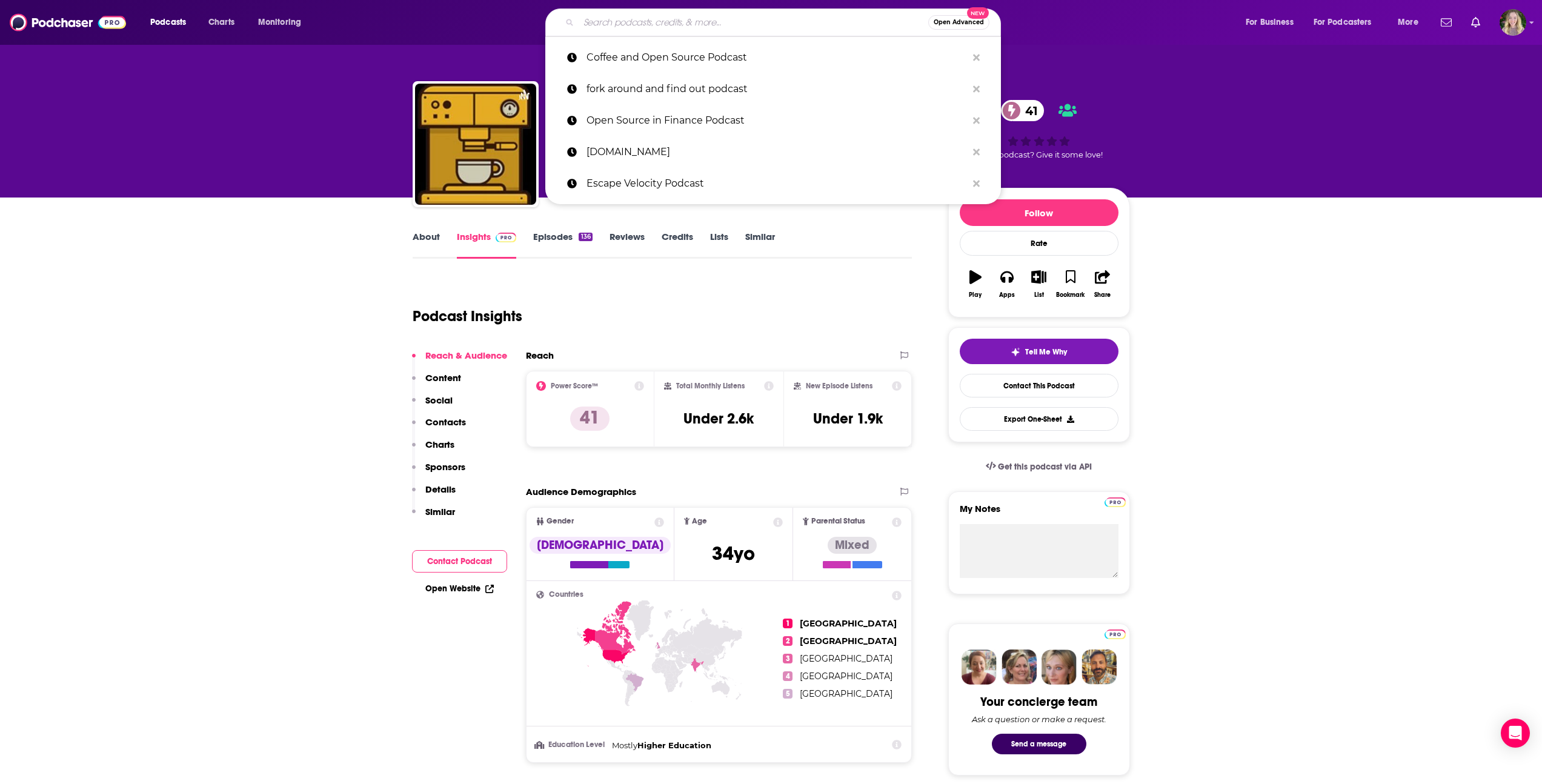
click at [627, 21] on input "Search podcasts, credits, & more..." at bounding box center [753, 22] width 350 height 19
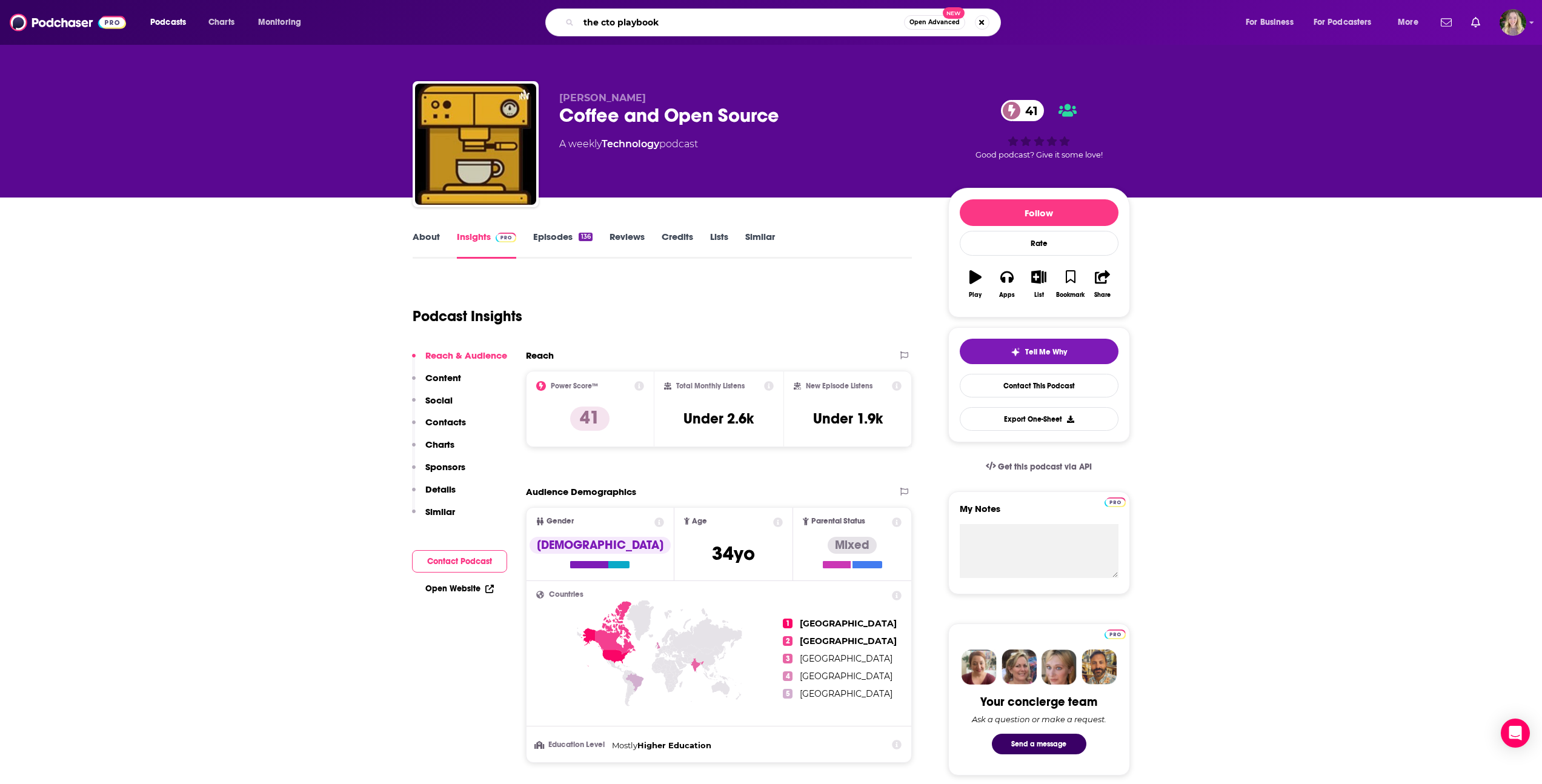
click at [630, 27] on input "the cto playbook" at bounding box center [741, 22] width 325 height 19
click at [616, 23] on input "the cto playbook" at bounding box center [741, 22] width 325 height 19
type input "the cto playbook"
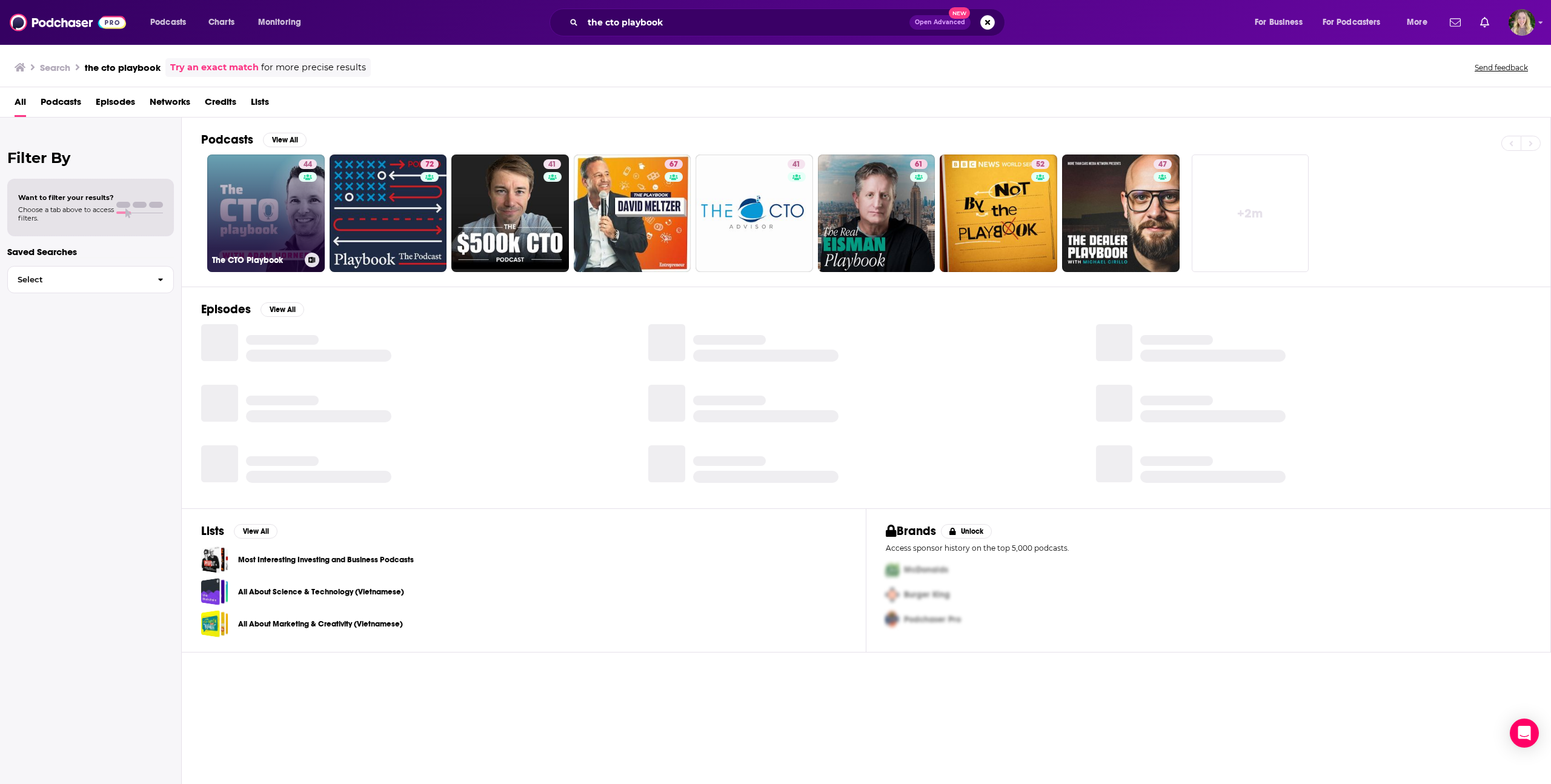
click at [279, 237] on link "44 The CTO Playbook" at bounding box center [266, 213] width 117 height 117
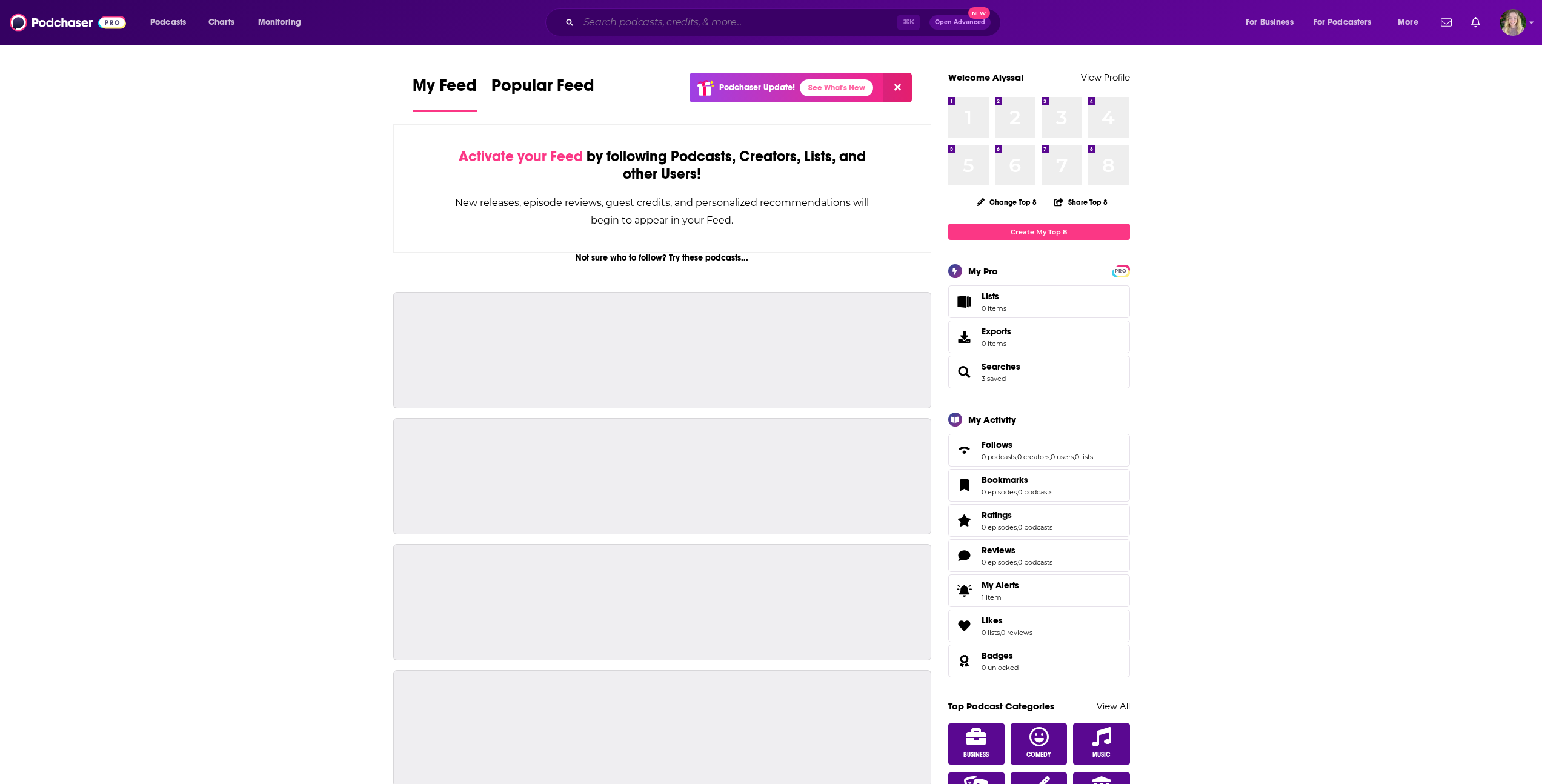
click at [761, 30] on input "Search podcasts, credits, & more..." at bounding box center [738, 22] width 319 height 19
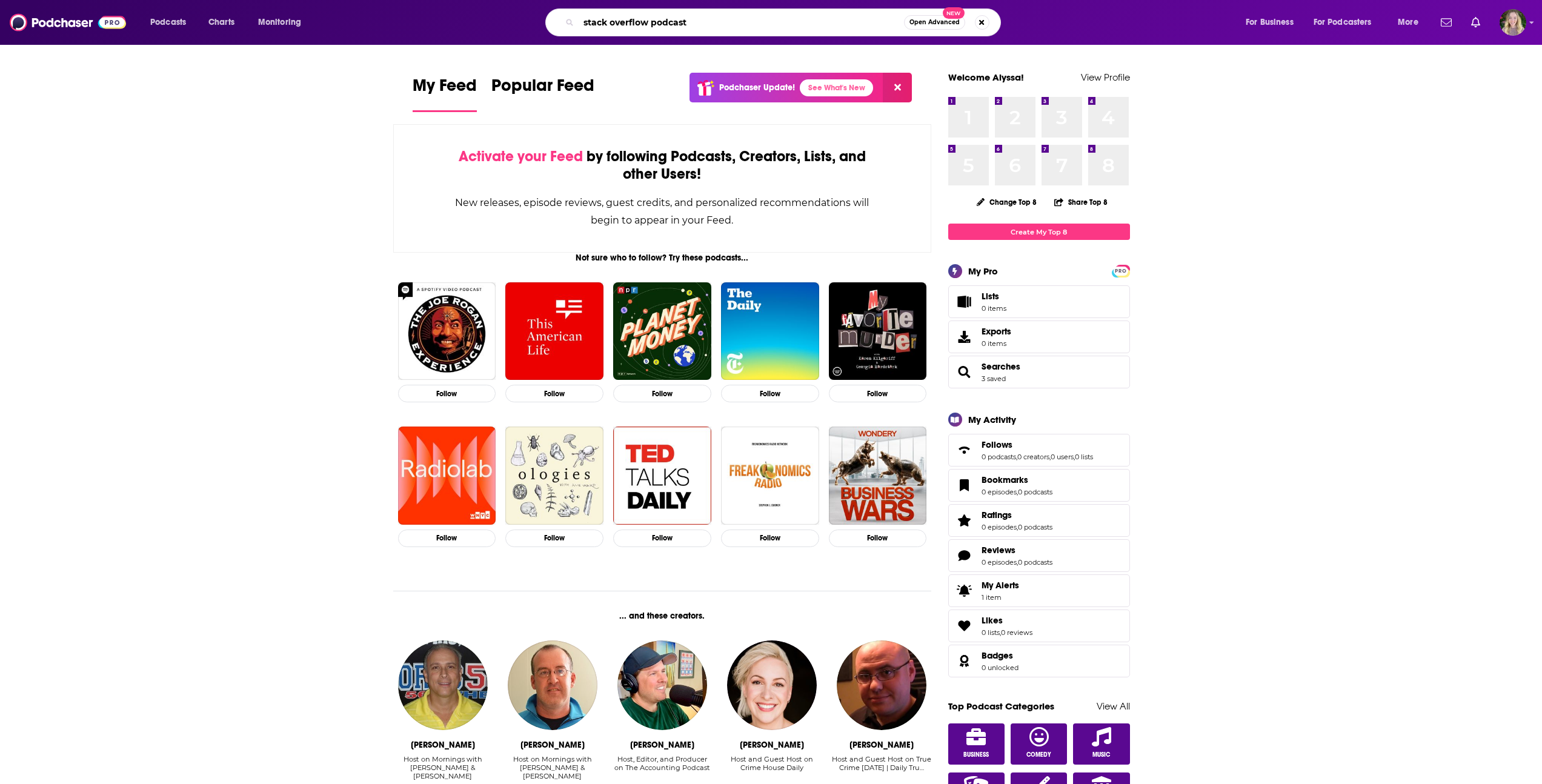
type input "stack overflow podcast"
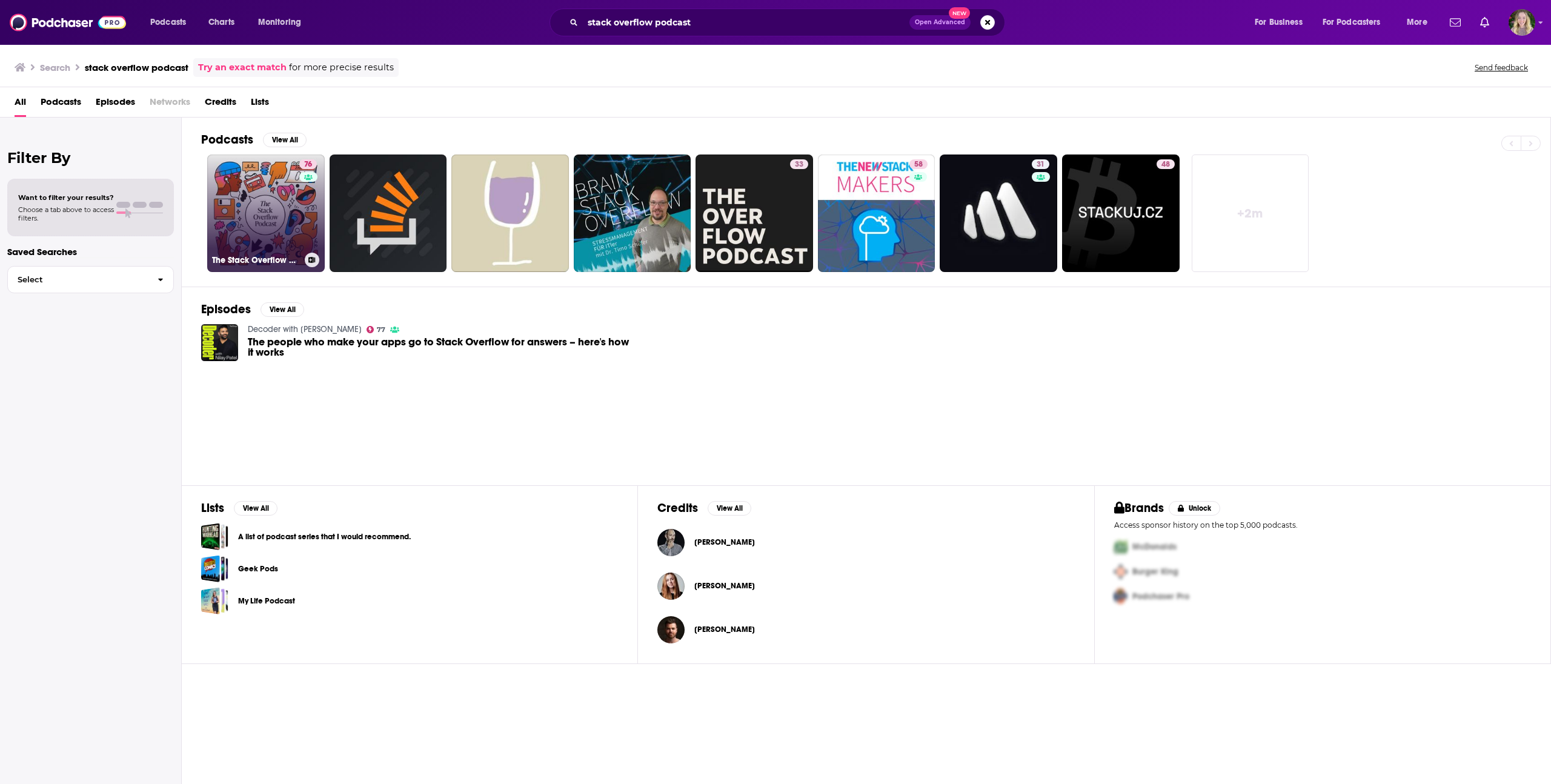
click at [242, 194] on link "76 The Stack Overflow Podcast" at bounding box center [266, 213] width 117 height 117
